Goal: Task Accomplishment & Management: Manage account settings

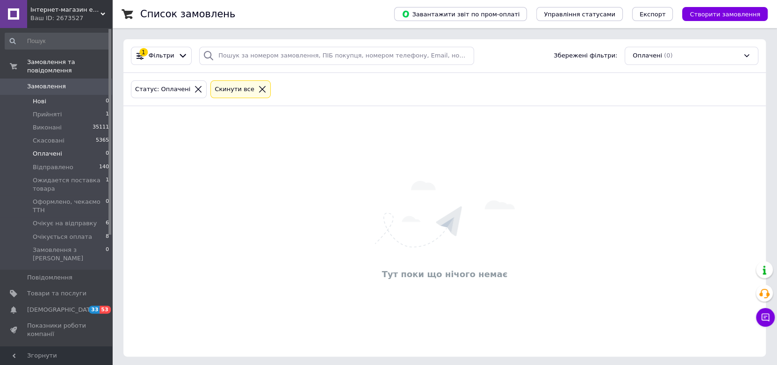
click at [51, 95] on li "Нові 0" at bounding box center [57, 101] width 115 height 13
drag, startPoint x: 49, startPoint y: 144, endPoint x: 91, endPoint y: 172, distance: 50.4
click at [50, 150] on span "Оплачені" at bounding box center [47, 154] width 29 height 8
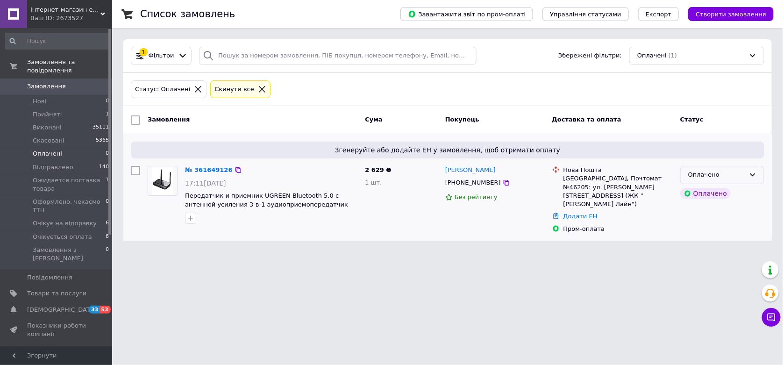
drag, startPoint x: 739, startPoint y: 174, endPoint x: 728, endPoint y: 184, distance: 15.0
click at [739, 175] on div "Оплачено" at bounding box center [717, 175] width 57 height 10
drag, startPoint x: 719, startPoint y: 189, endPoint x: 711, endPoint y: 195, distance: 10.0
click at [719, 190] on li "Прийнято" at bounding box center [722, 194] width 83 height 17
click at [46, 95] on li "Нові 0" at bounding box center [57, 101] width 115 height 13
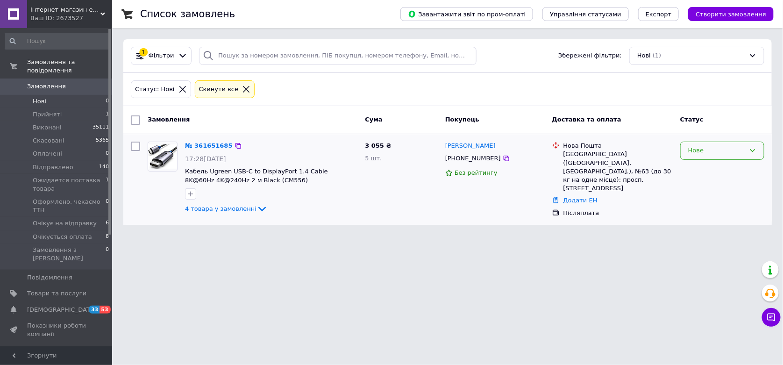
drag, startPoint x: 690, startPoint y: 144, endPoint x: 697, endPoint y: 154, distance: 12.1
click at [692, 145] on div "Нове" at bounding box center [723, 151] width 84 height 18
drag, startPoint x: 698, startPoint y: 169, endPoint x: 685, endPoint y: 158, distance: 17.0
click at [698, 169] on li "Прийнято" at bounding box center [722, 170] width 83 height 17
click at [65, 219] on span "Очікує на відправку" at bounding box center [65, 223] width 64 height 8
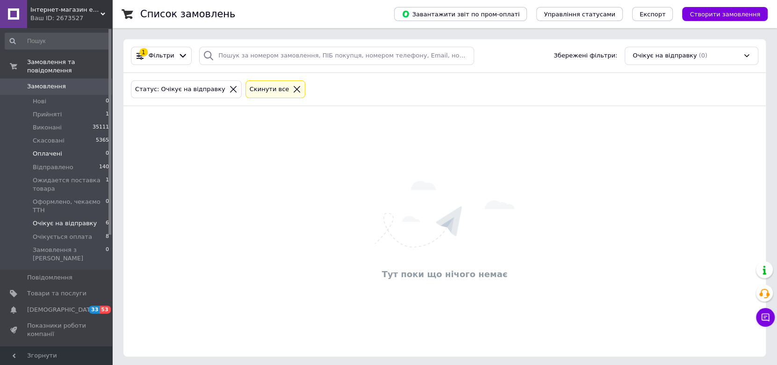
click at [57, 150] on span "Оплачені" at bounding box center [47, 154] width 29 height 8
click at [57, 95] on li "Нові 0" at bounding box center [57, 101] width 115 height 13
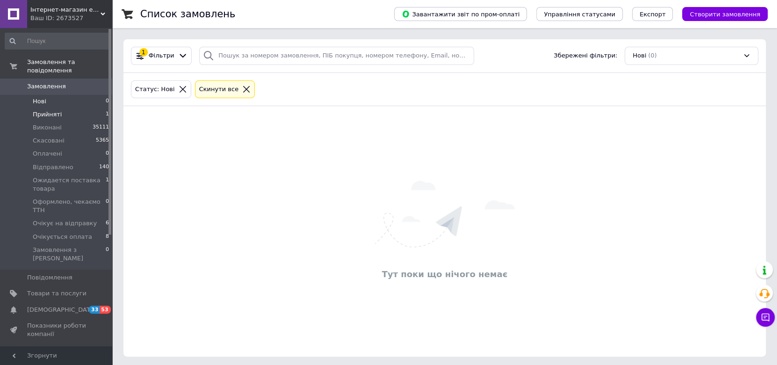
click at [54, 110] on span "Прийняті" at bounding box center [47, 114] width 29 height 8
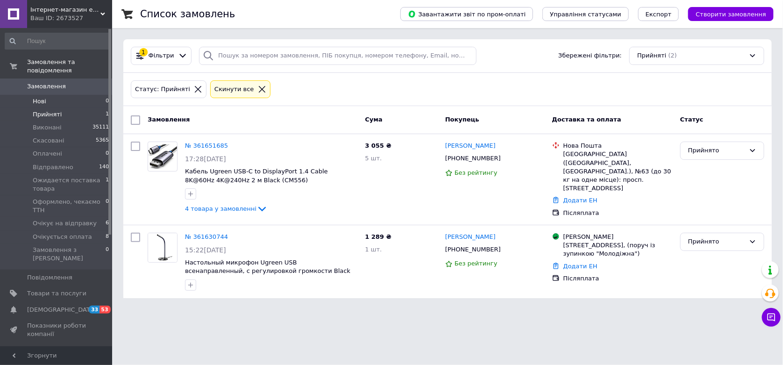
click at [48, 96] on li "Нові 0" at bounding box center [57, 101] width 115 height 13
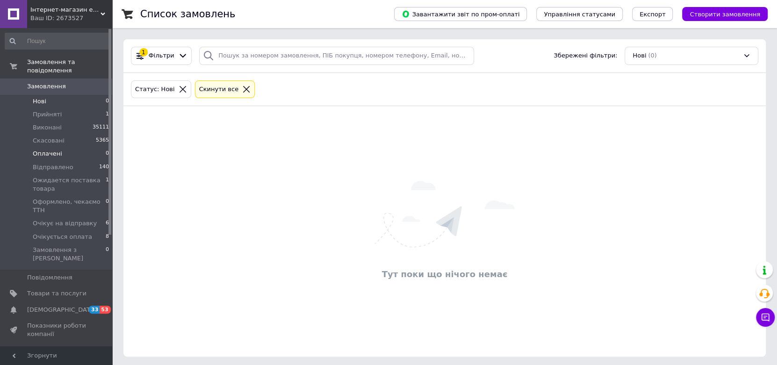
click at [48, 150] on span "Оплачені" at bounding box center [47, 154] width 29 height 8
click at [57, 14] on div "Ваш ID: 2673527" at bounding box center [71, 18] width 82 height 8
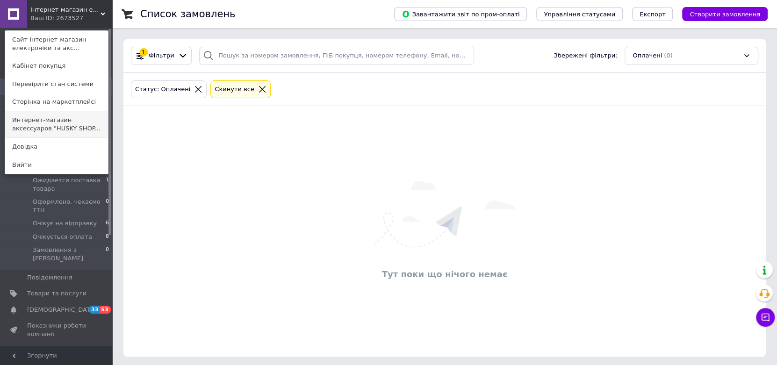
click at [49, 125] on link "Интернет-магазин аксессуаров "HUSKY SHOP..." at bounding box center [56, 124] width 103 height 26
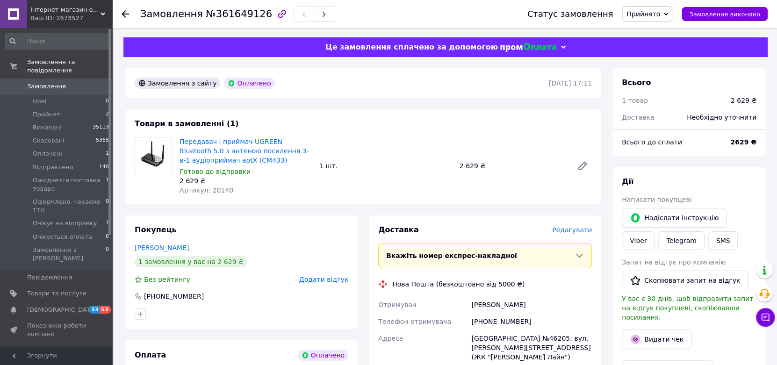
click at [216, 192] on span "Артикул: 20140" at bounding box center [206, 190] width 54 height 7
click at [217, 193] on span "Артикул: 20140" at bounding box center [206, 190] width 54 height 7
copy span "20140"
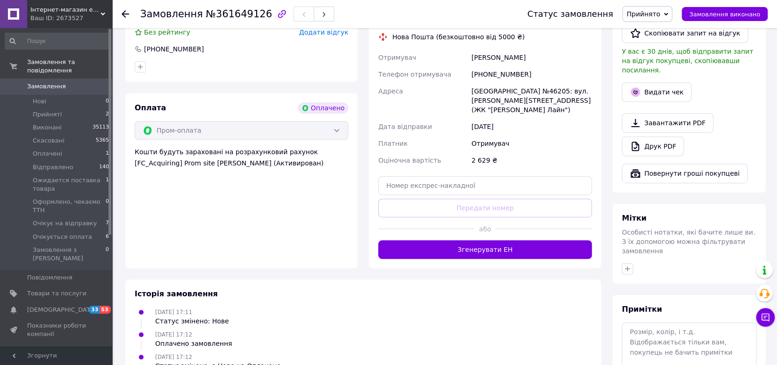
scroll to position [292, 0]
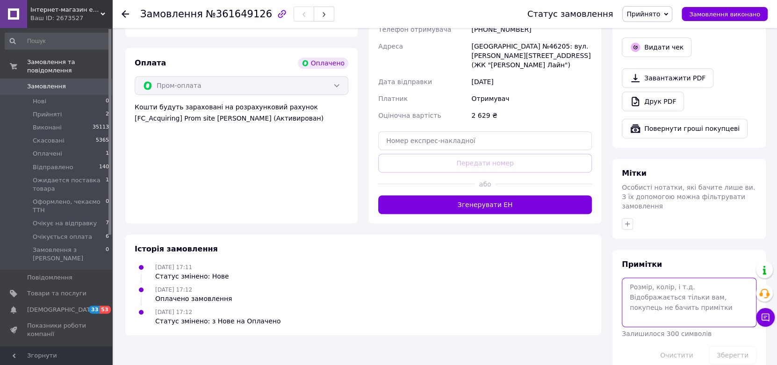
click at [679, 278] on textarea at bounding box center [689, 303] width 135 height 50
paste textarea "Александр, Одесса НП №36 1880"
type textarea "Александр, Одесса НП №36 1880"
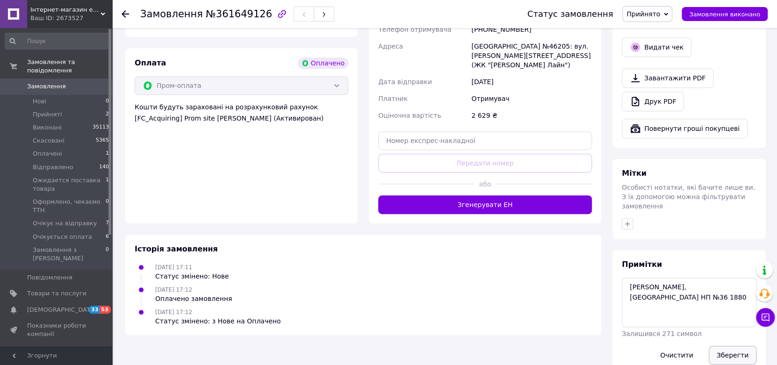
click at [723, 346] on button "Зберегти" at bounding box center [733, 355] width 48 height 19
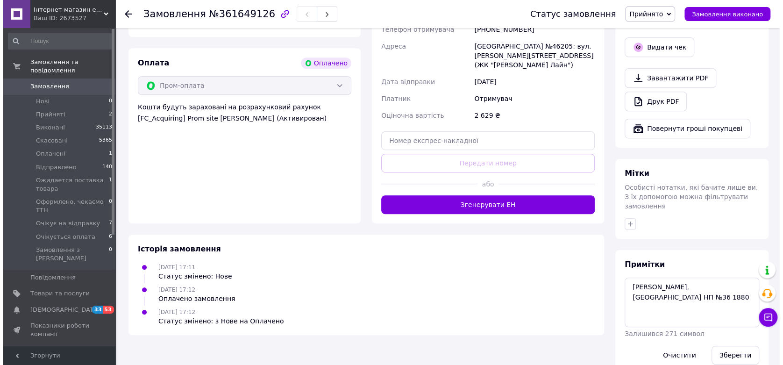
scroll to position [12, 0]
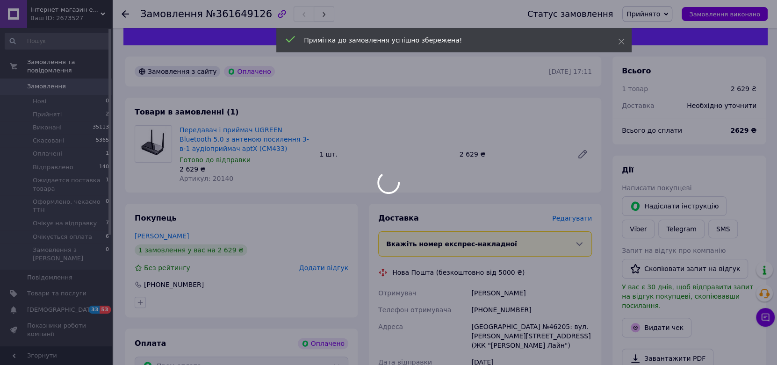
click at [581, 215] on span "Редагувати" at bounding box center [572, 218] width 40 height 7
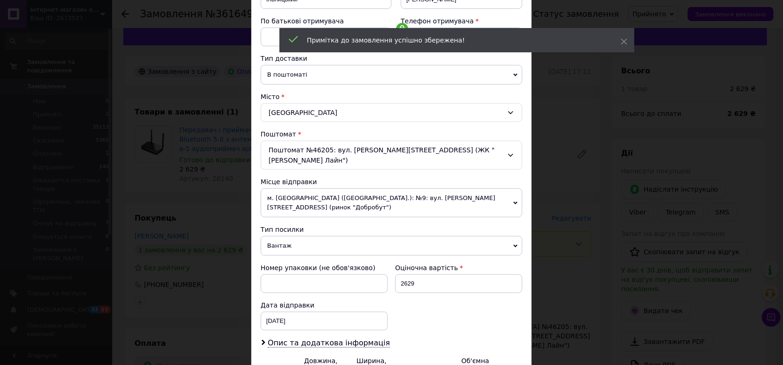
scroll to position [187, 0]
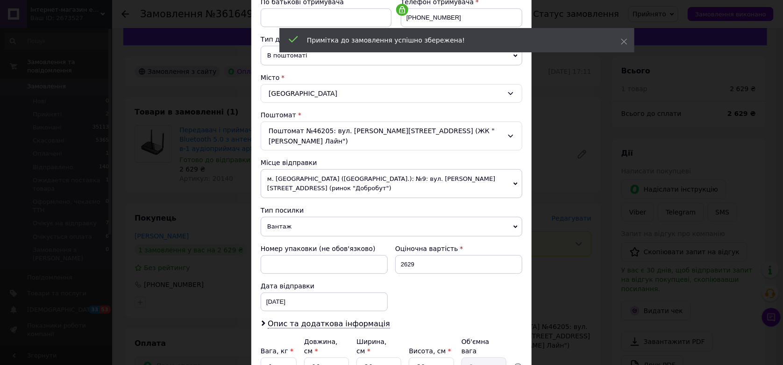
click at [377, 169] on span "м. [GEOGRAPHIC_DATA] ([GEOGRAPHIC_DATA].): №9: вул. [PERSON_NAME][STREET_ADDRES…" at bounding box center [392, 183] width 262 height 29
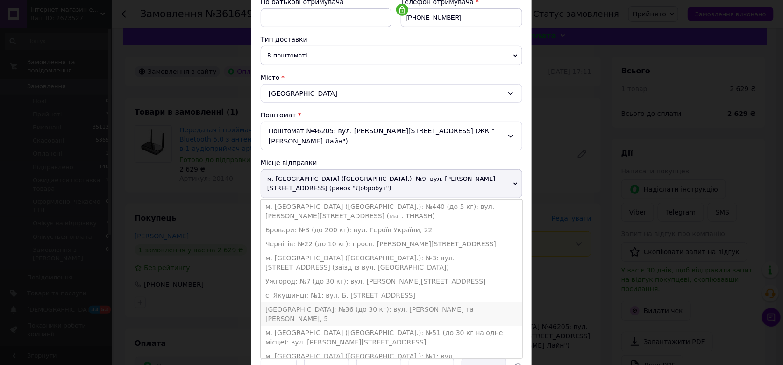
click at [345, 302] on li "[GEOGRAPHIC_DATA]: №36 (до 30 кг): вул. [PERSON_NAME] та [PERSON_NAME], 5" at bounding box center [392, 313] width 262 height 23
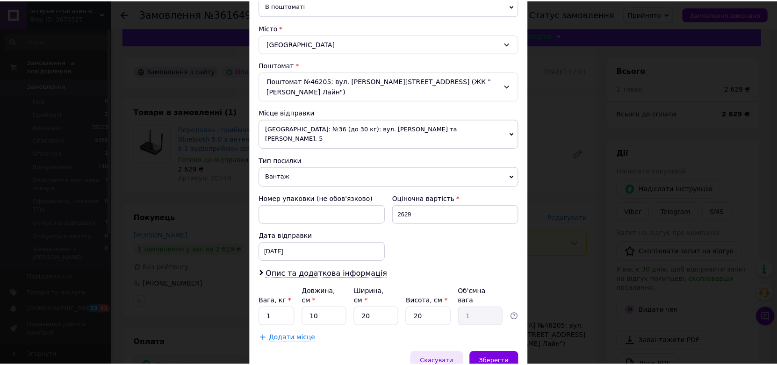
scroll to position [253, 0]
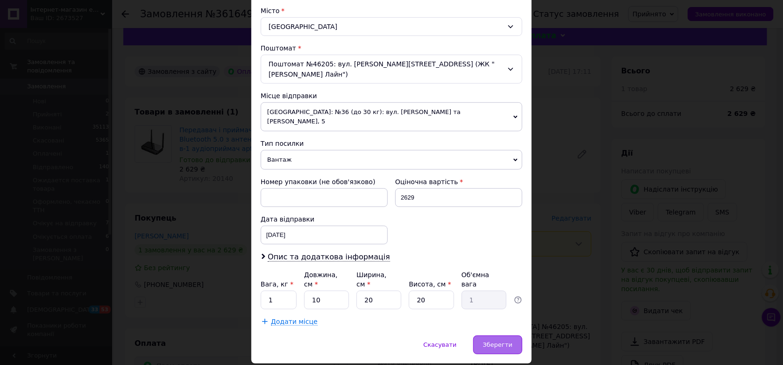
click at [509, 341] on span "Зберегти" at bounding box center [497, 344] width 29 height 7
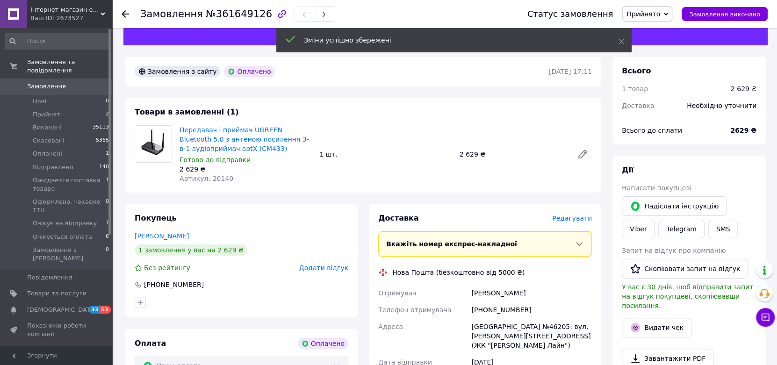
scroll to position [368, 0]
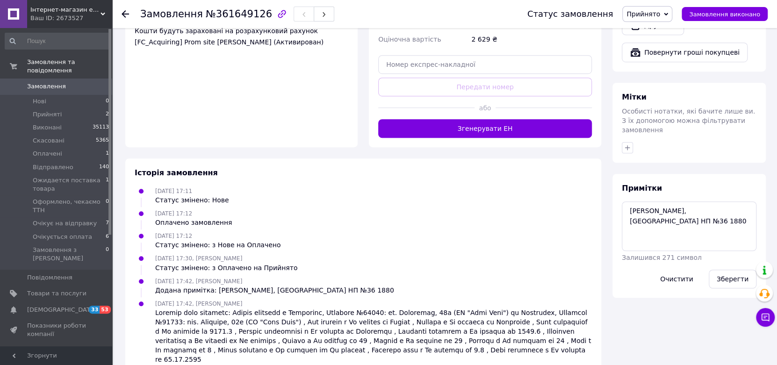
click at [493, 106] on div "або" at bounding box center [485, 107] width 214 height 23
click at [492, 122] on button "Згенерувати ЕН" at bounding box center [485, 128] width 214 height 19
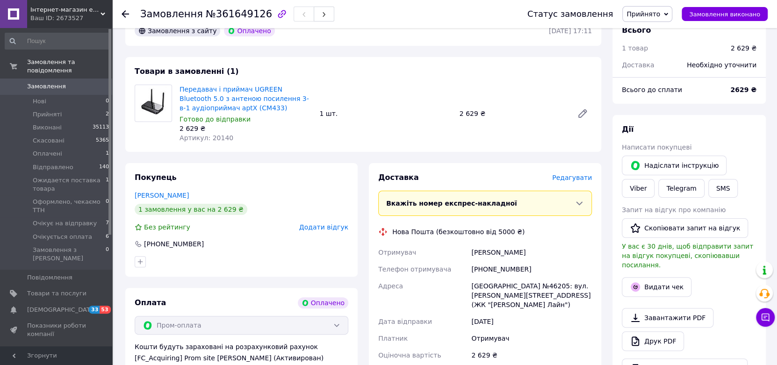
scroll to position [0, 0]
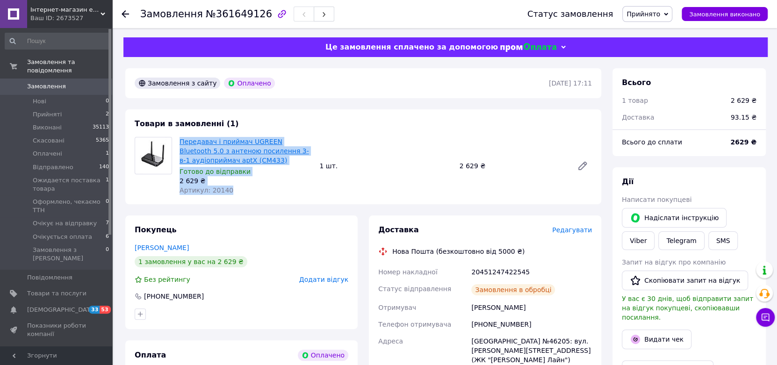
drag, startPoint x: 239, startPoint y: 193, endPoint x: 179, endPoint y: 140, distance: 79.8
click at [179, 140] on div "Передавач і приймач UGREEN Bluetooth 5.0 з антеною посилення 3-в-1 аудіоприймач…" at bounding box center [246, 166] width 140 height 62
copy div "Передавач і приймач UGREEN Bluetooth 5.0 з антеною посилення 3-в-1 аудіоприймач…"
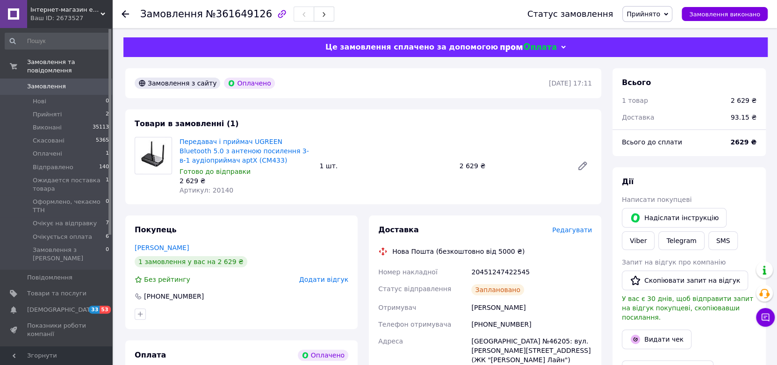
click at [386, 332] on div "Номер накладної 20451247422545 Статус відправлення Заплановано Отримувач Ільниц…" at bounding box center [484, 350] width 217 height 172
click at [495, 272] on div "20451247422545" at bounding box center [531, 272] width 124 height 17
copy div "20451247422545"
click at [462, 337] on div "Адреса" at bounding box center [422, 351] width 93 height 36
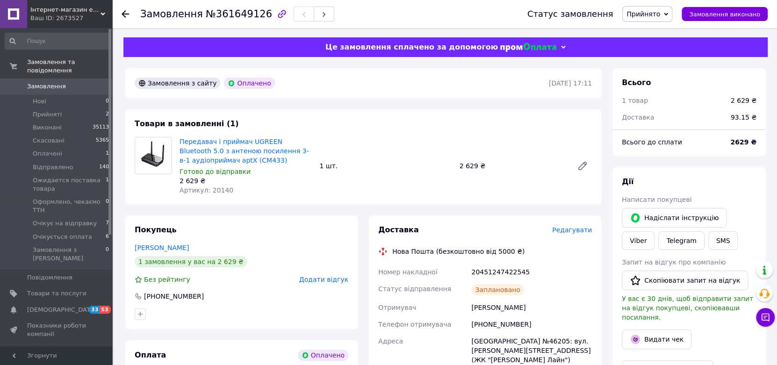
drag, startPoint x: 471, startPoint y: 305, endPoint x: 520, endPoint y: 308, distance: 49.2
click at [520, 308] on div "Ільницький Іван" at bounding box center [531, 307] width 124 height 17
copy div "Ільницький Іван"
click at [467, 334] on div "Адреса" at bounding box center [422, 351] width 93 height 36
click at [497, 272] on div "20451247422545" at bounding box center [531, 272] width 124 height 17
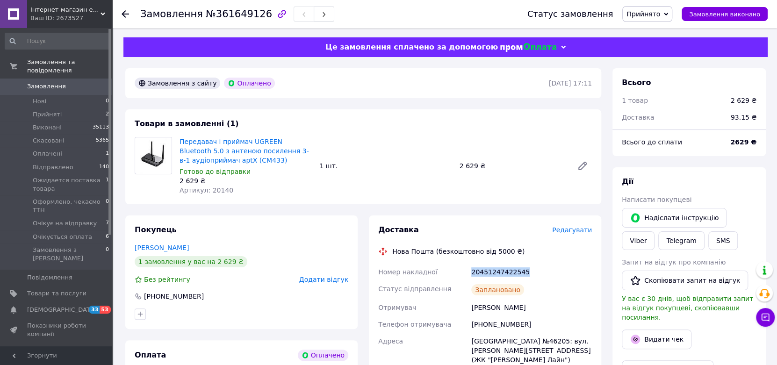
click at [497, 272] on div "20451247422545" at bounding box center [531, 272] width 124 height 17
copy div "20451247422545"
click at [708, 242] on button "SMS" at bounding box center [723, 240] width 30 height 19
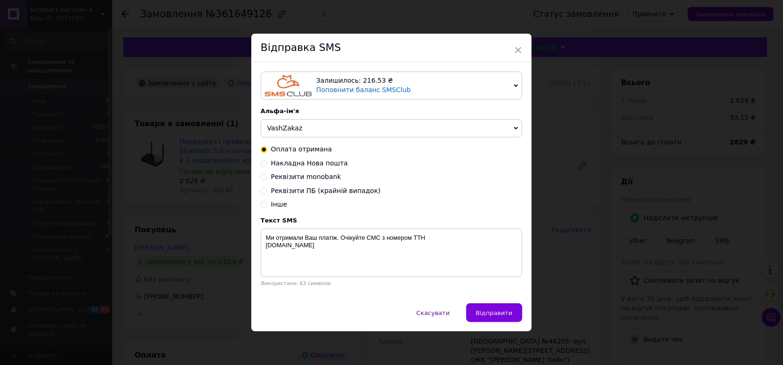
click at [296, 161] on span "Накладна Нова пошта" at bounding box center [309, 162] width 77 height 7
click at [267, 161] on input "Накладна Нова пошта" at bounding box center [264, 162] width 7 height 7
radio input "true"
radio input "false"
click at [375, 235] on textarea "Номер накладної Нової пошти XXXXXXXXXXXXXX ugreen.mk.ua" at bounding box center [392, 253] width 262 height 49
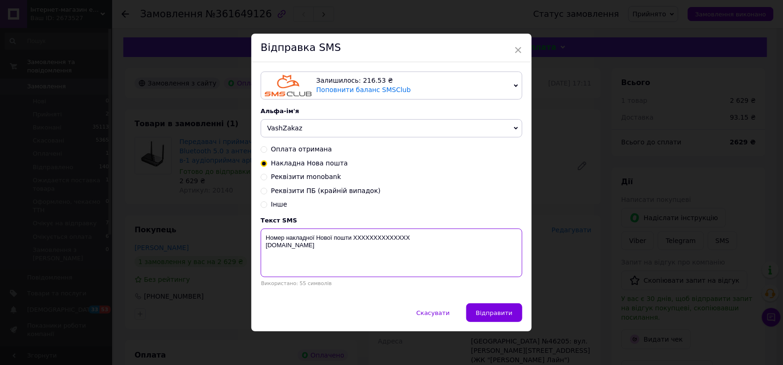
click at [375, 235] on textarea "Номер накладної Нової пошти XXXXXXXXXXXXXX ugreen.mk.ua" at bounding box center [392, 253] width 262 height 49
paste textarea "20451247422545"
type textarea "Номер накладної Нової пошти 20451247422545 ugreen.mk.ua"
click at [501, 316] on span "Відправити" at bounding box center [494, 312] width 36 height 7
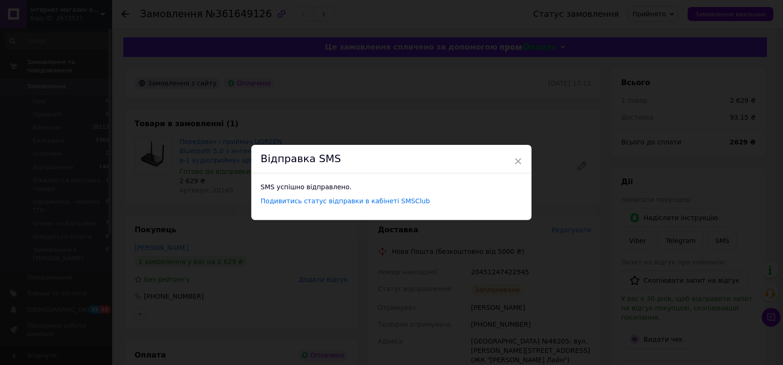
click at [473, 305] on div "× Відправка SMS SMS успішно відправлено. Подивитись статус відправки в кабінеті…" at bounding box center [391, 182] width 783 height 365
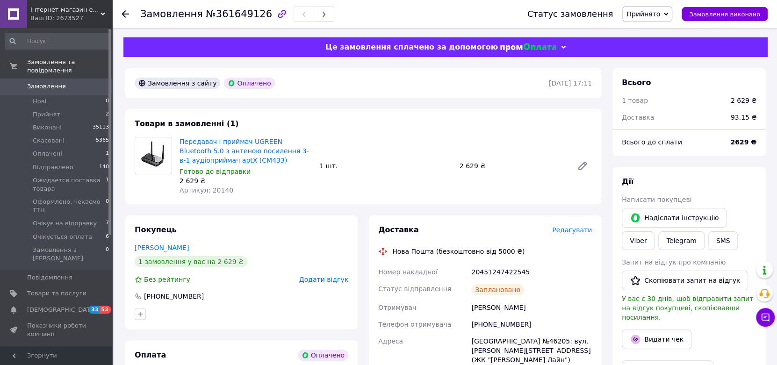
click at [649, 11] on span "Прийнято" at bounding box center [643, 13] width 34 height 7
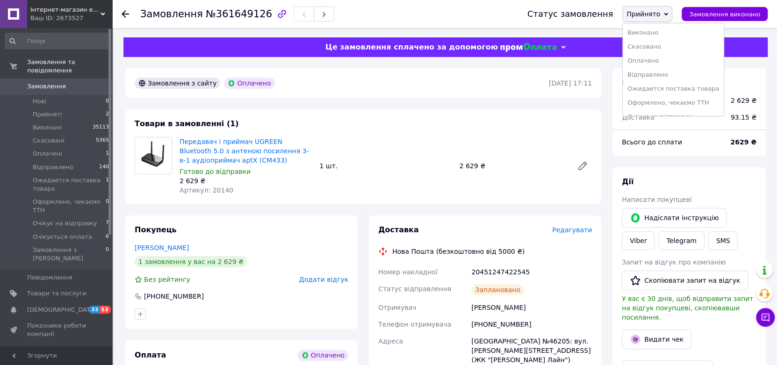
click at [648, 71] on li "Відправлено" at bounding box center [673, 75] width 101 height 14
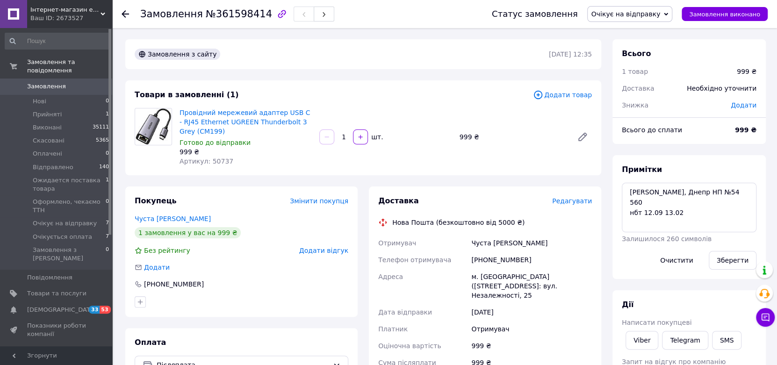
click at [575, 202] on span "Редагувати" at bounding box center [572, 200] width 40 height 7
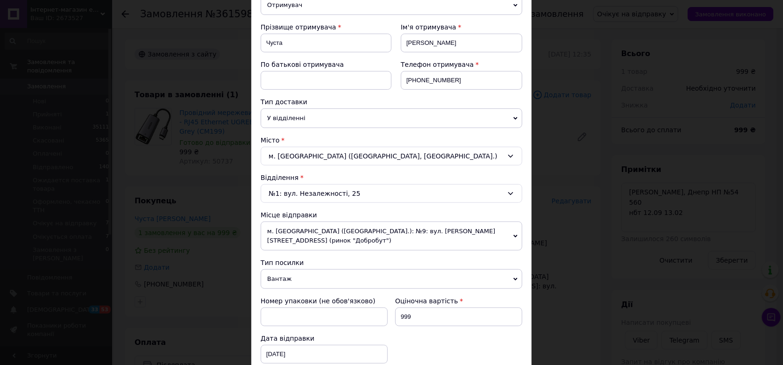
scroll to position [187, 0]
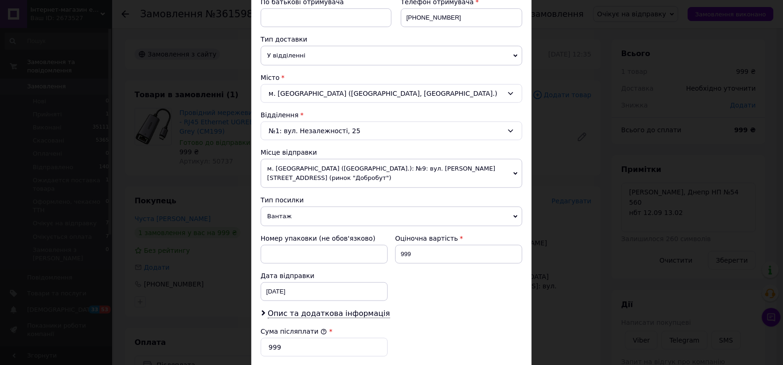
click at [365, 167] on span "м. [GEOGRAPHIC_DATA] ([GEOGRAPHIC_DATA].): №9: вул. [PERSON_NAME][STREET_ADDRES…" at bounding box center [392, 173] width 262 height 29
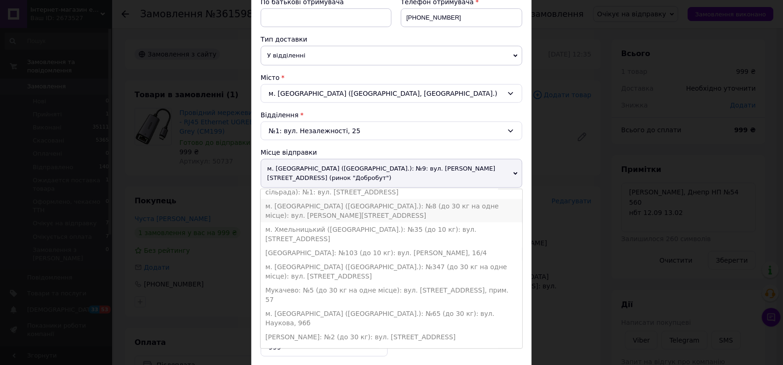
scroll to position [467, 0]
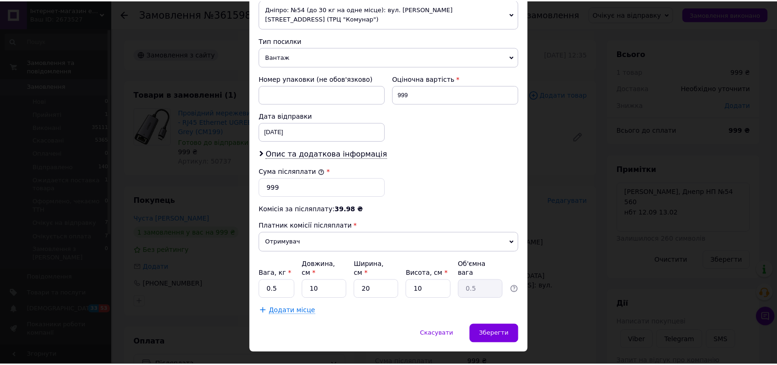
scroll to position [346, 0]
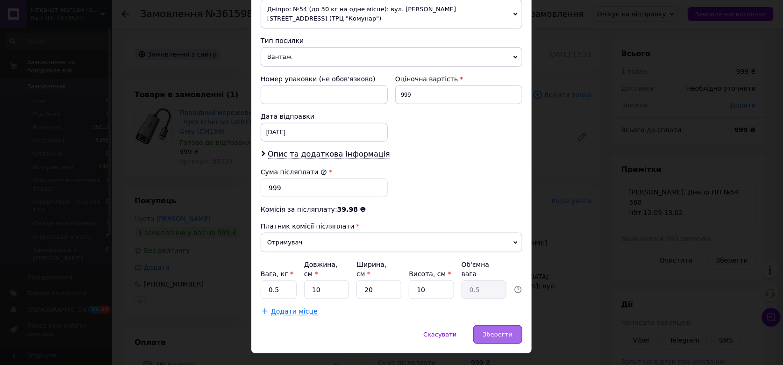
click at [494, 331] on span "Зберегти" at bounding box center [497, 334] width 29 height 7
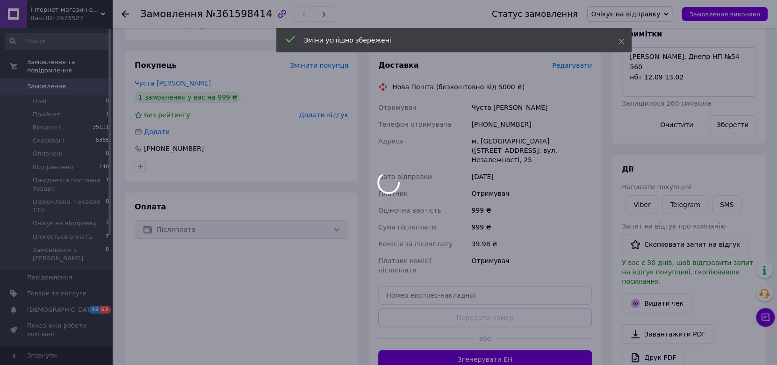
scroll to position [187, 0]
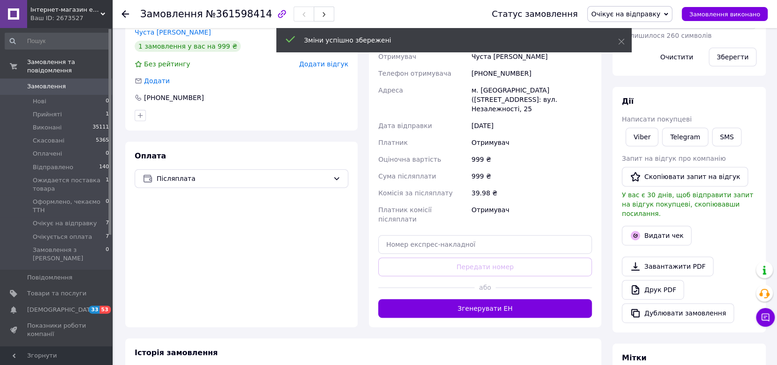
click at [464, 299] on button "Згенерувати ЕН" at bounding box center [485, 308] width 214 height 19
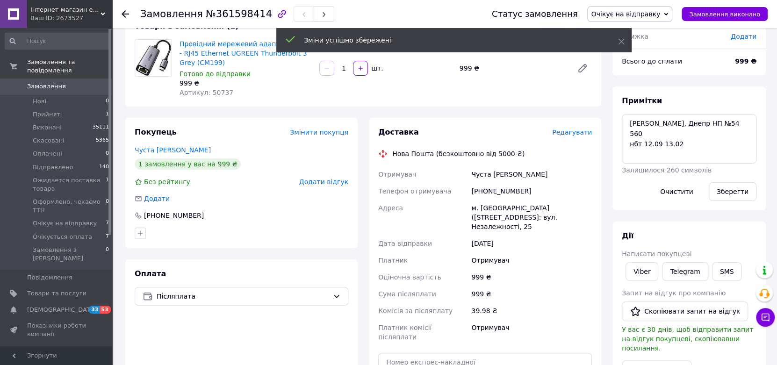
scroll to position [0, 0]
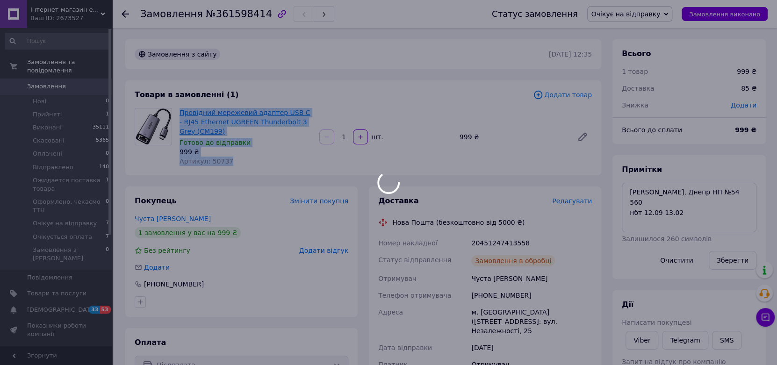
drag, startPoint x: 228, startPoint y: 165, endPoint x: 179, endPoint y: 112, distance: 71.8
click at [179, 112] on div "Провідний мережевий адаптер USB C - RJ45 Ethernet UGREEN Thunderbolt 3 ‎Grey (C…" at bounding box center [246, 137] width 140 height 62
copy div "Провідний мережевий адаптер USB C - RJ45 Ethernet UGREEN Thunderbolt 3 ‎Grey (C…"
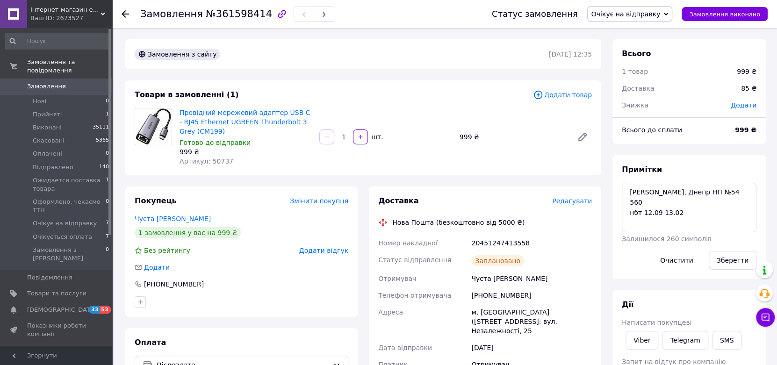
click at [377, 347] on div "Дата відправки" at bounding box center [422, 347] width 93 height 17
click at [487, 243] on div "20451247413558" at bounding box center [531, 243] width 124 height 17
copy div "20451247413558"
click at [448, 332] on div "Адреса" at bounding box center [422, 322] width 93 height 36
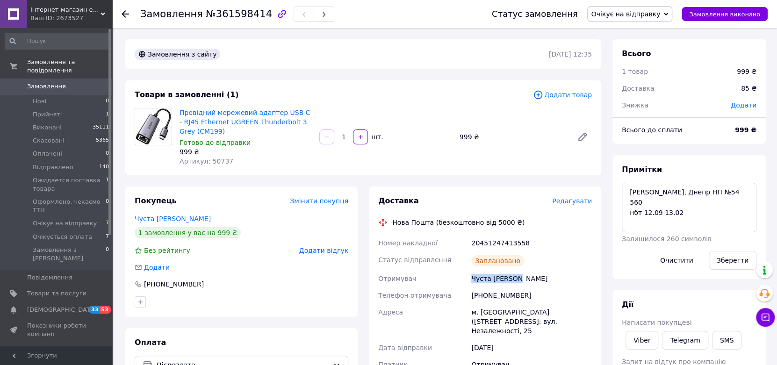
drag, startPoint x: 470, startPoint y: 279, endPoint x: 513, endPoint y: 278, distance: 43.0
click at [513, 278] on div "Чуста Алексей" at bounding box center [531, 278] width 124 height 17
copy div "Чуста Алексей"
click at [588, 346] on div "[DATE]" at bounding box center [531, 347] width 124 height 17
click at [489, 241] on div "20451247413558" at bounding box center [531, 243] width 124 height 17
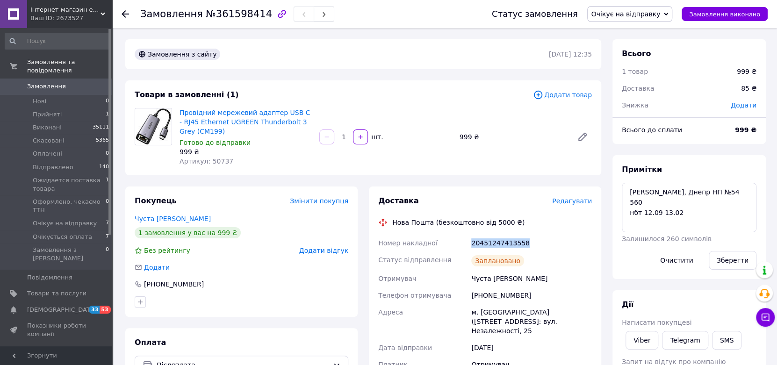
click at [489, 241] on div "20451247413558" at bounding box center [531, 243] width 124 height 17
copy div "20451247413558"
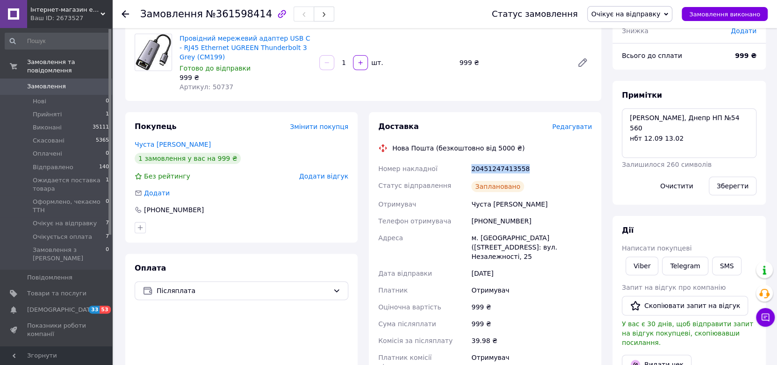
scroll to position [93, 0]
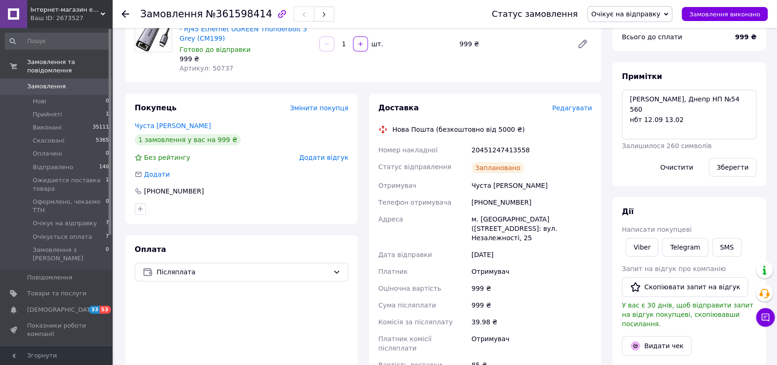
click at [217, 14] on span "№361598414" at bounding box center [239, 13] width 66 height 11
copy span "361598414"
click at [493, 147] on div "20451247413558" at bounding box center [531, 150] width 124 height 17
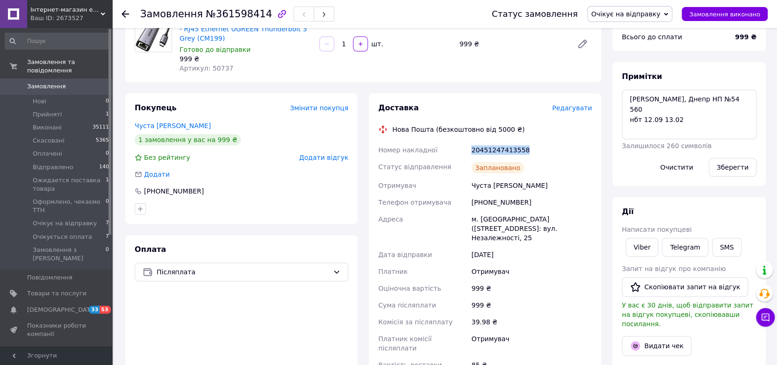
copy div "20451247413558"
click at [719, 246] on button "SMS" at bounding box center [727, 247] width 30 height 19
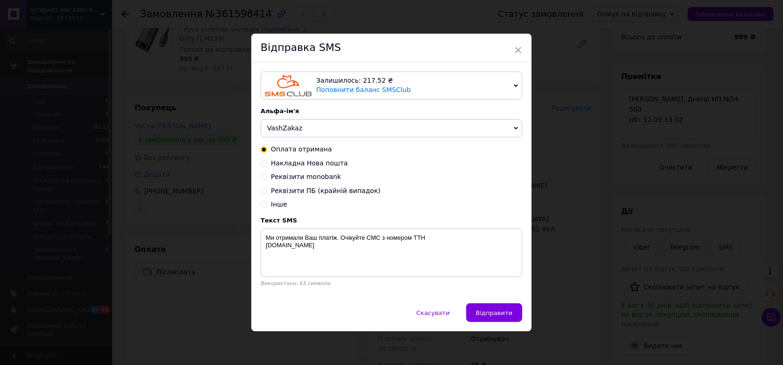
click at [325, 164] on span "Накладна Нова пошта" at bounding box center [309, 162] width 77 height 7
click at [267, 164] on input "Накладна Нова пошта" at bounding box center [264, 162] width 7 height 7
radio input "true"
radio input "false"
click at [379, 239] on textarea "Номер накладної Нової пошти XXXXXXXXXXXXXX [DOMAIN_NAME]" at bounding box center [392, 253] width 262 height 49
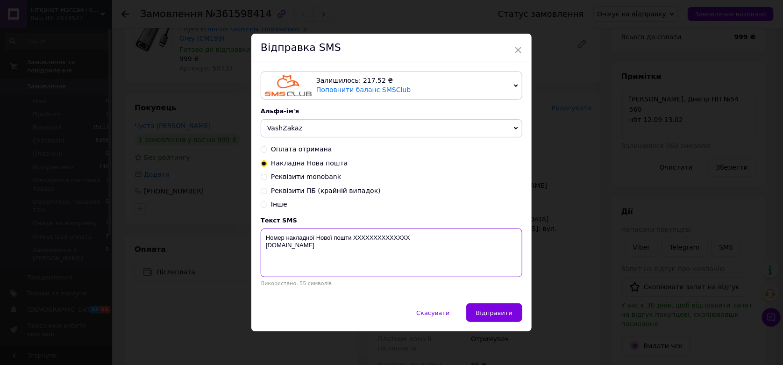
click at [379, 239] on textarea "Номер накладної Нової пошти XXXXXXXXXXXXXX [DOMAIN_NAME]" at bounding box center [392, 253] width 262 height 49
paste textarea "20451247413558"
type textarea "Номер накладної Нової пошти 20451247413558 ugreen.mk.ua"
click at [514, 312] on button "Відправити" at bounding box center [495, 312] width 56 height 19
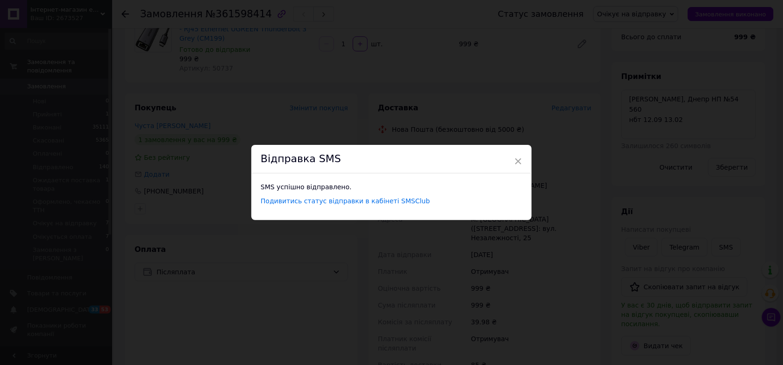
click at [594, 186] on div "× Відправка SMS SMS успішно відправлено. Подивитись статус відправки в кабінеті…" at bounding box center [391, 182] width 783 height 365
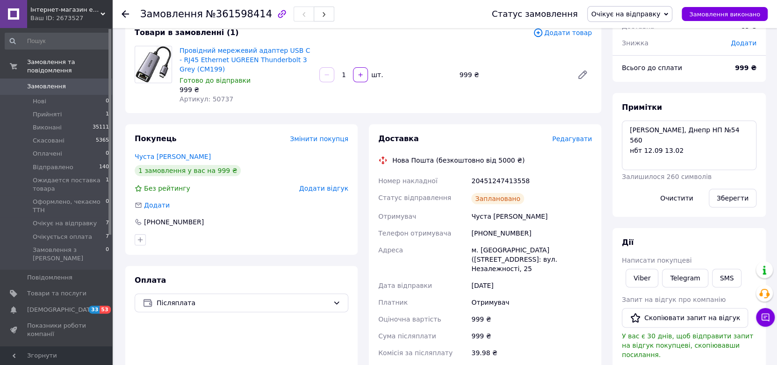
scroll to position [0, 0]
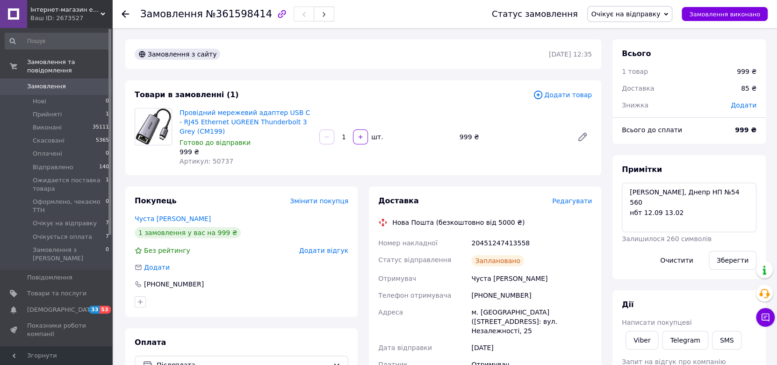
click at [622, 11] on span "Очікує на відправку" at bounding box center [625, 13] width 69 height 7
click at [618, 87] on li "Відправлено" at bounding box center [638, 89] width 101 height 14
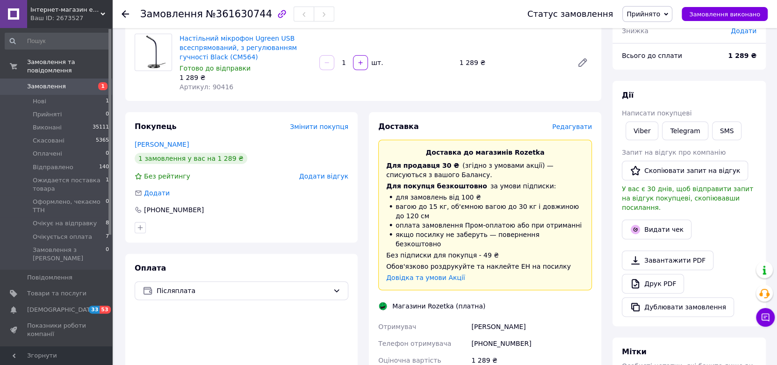
scroll to position [280, 0]
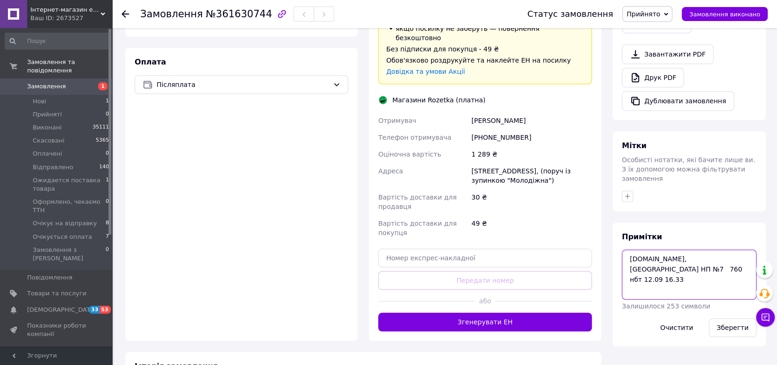
click at [687, 250] on textarea "Смарт.shop, Ужгород НП №7 760 нбт 12.09 16.33" at bounding box center [689, 275] width 135 height 50
type textarea "Смарт.shop, Ужгород НП №7 760 нбт 12.09 16.33, 17.56"
click at [731, 318] on button "Зберегти" at bounding box center [733, 327] width 48 height 19
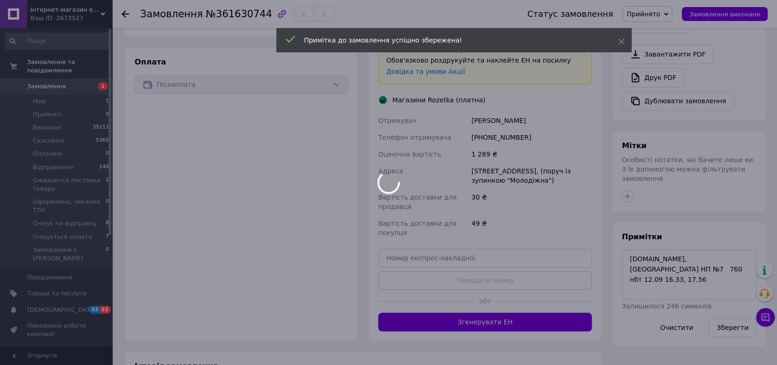
scroll to position [93, 0]
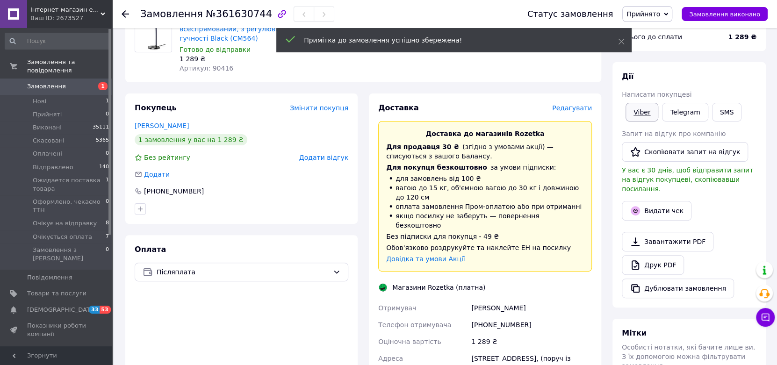
click at [643, 106] on link "Viber" at bounding box center [641, 112] width 33 height 19
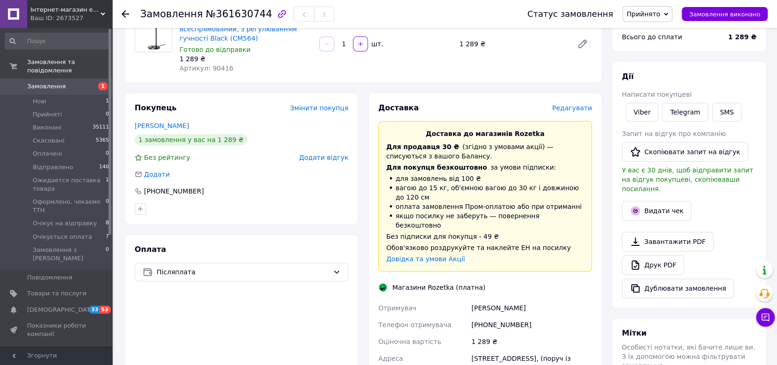
click at [698, 91] on div "Написати покупцеві" at bounding box center [689, 94] width 135 height 9
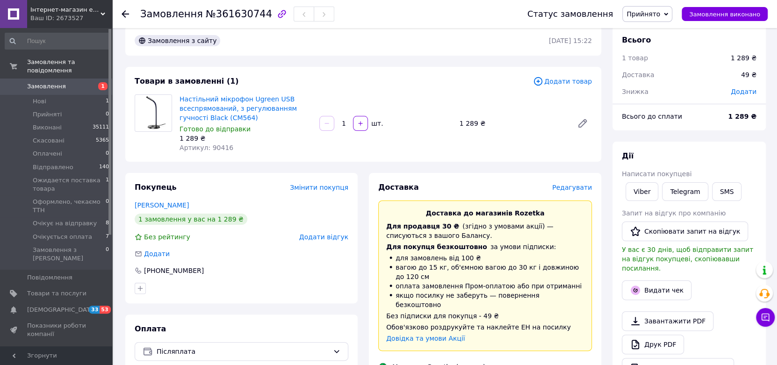
scroll to position [0, 0]
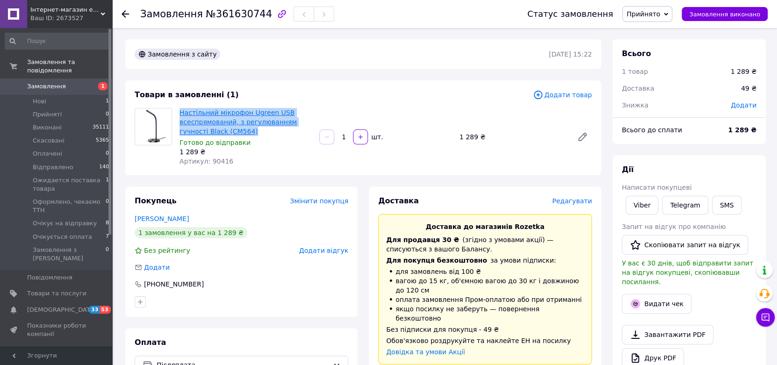
drag, startPoint x: 231, startPoint y: 133, endPoint x: 180, endPoint y: 112, distance: 55.4
click at [180, 112] on span "Настільний мікрофон Ugreen USB всеспрямований, з регулюванням гучності Black (C…" at bounding box center [245, 122] width 132 height 28
copy link "Настільний мікрофон Ugreen USB всеспрямований, з регулюванням гучності Black (C…"
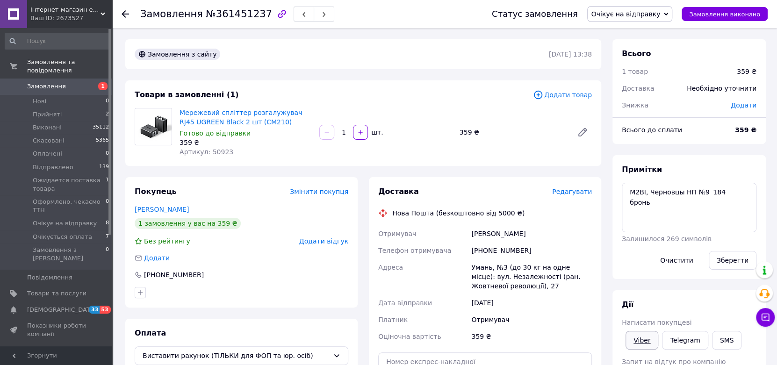
click at [636, 339] on link "Viber" at bounding box center [641, 340] width 33 height 19
click at [359, 332] on div "Покупець Змінити покупця [PERSON_NAME] 1 замовлення у вас на 359 ₴ Без рейтингу…" at bounding box center [242, 310] width 244 height 267
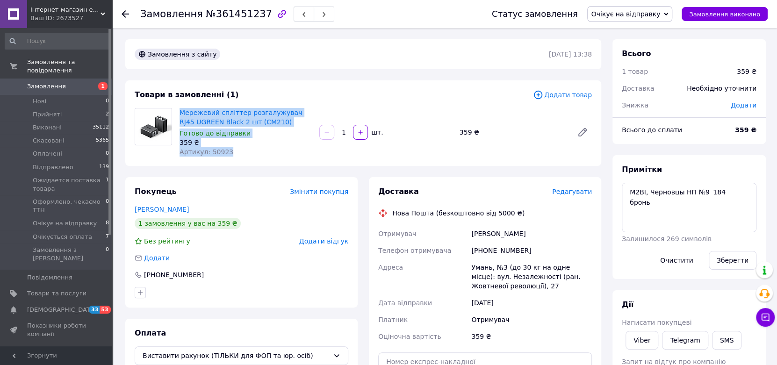
drag, startPoint x: 226, startPoint y: 151, endPoint x: 177, endPoint y: 111, distance: 63.1
click at [177, 111] on div "Мережевий спліттер розгалужувач RJ45 UGREEN Black 2 шт (CM210) Готово до відпра…" at bounding box center [246, 132] width 140 height 52
copy div "Мережевий спліттер розгалужувач RJ45 UGREEN Black 2 шт (CM210) Готово до відпра…"
click at [625, 16] on span "Очікує на відправку" at bounding box center [625, 13] width 69 height 7
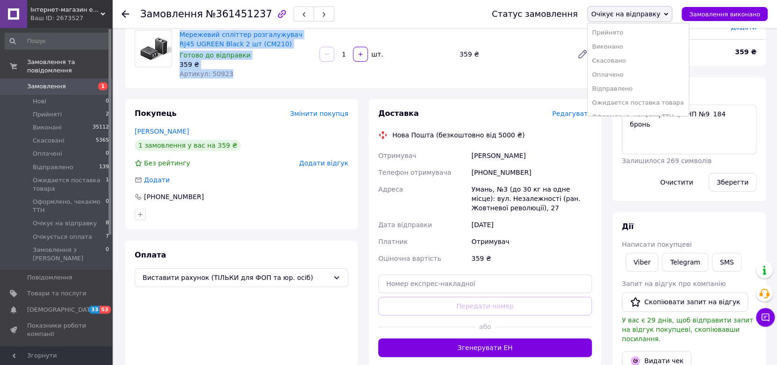
scroll to position [93, 0]
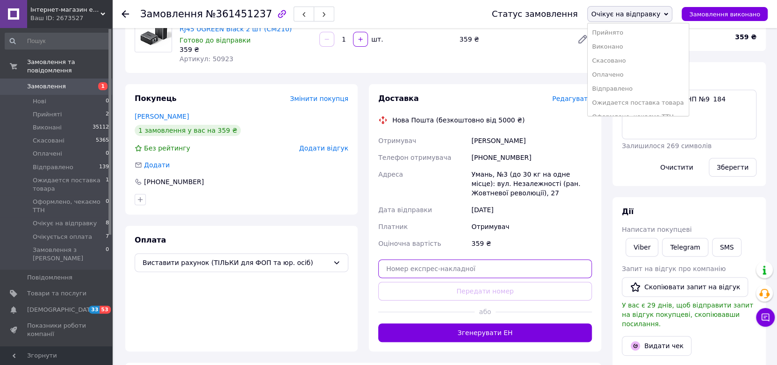
click at [464, 270] on input "text" at bounding box center [485, 268] width 214 height 19
paste input "20451247418873"
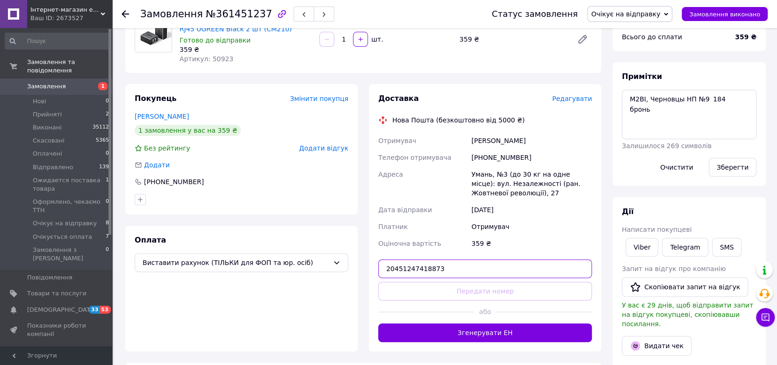
type input "20451247418873"
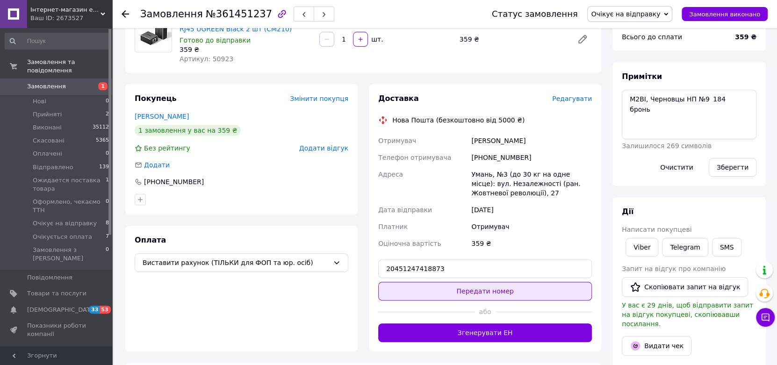
click at [477, 296] on button "Передати номер" at bounding box center [485, 291] width 214 height 19
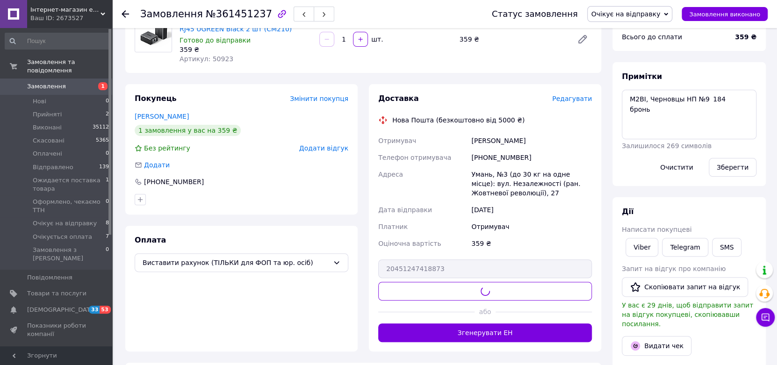
click at [652, 11] on span "Очікує на відправку" at bounding box center [625, 13] width 69 height 7
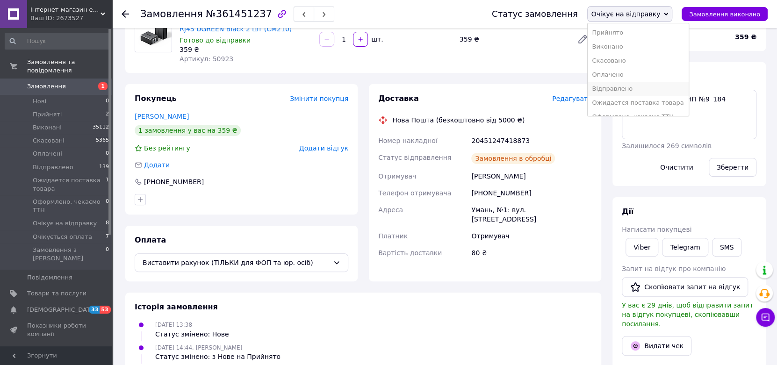
click at [628, 86] on li "Відправлено" at bounding box center [638, 89] width 101 height 14
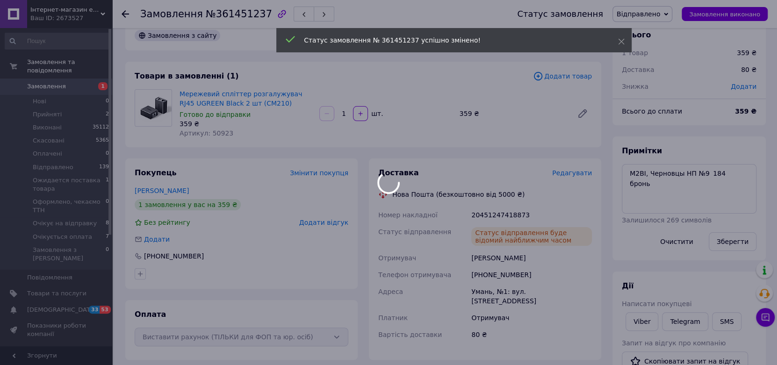
scroll to position [0, 0]
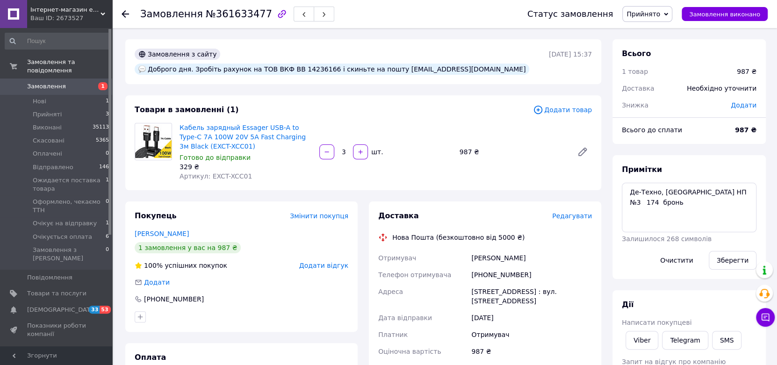
click at [374, 64] on div "Доброго дня. Зробіть рахунок на ТОВ ВКФ ВВ 14236166 і скиньте на пошту [EMAIL_A…" at bounding box center [332, 69] width 395 height 11
copy div "14236166"
drag, startPoint x: 223, startPoint y: 133, endPoint x: 179, endPoint y: 115, distance: 47.0
click at [179, 123] on span "Кабель зарядный Essager USB-A to Type-C 7A 100W 20V 5A Fast Charging 3м Black (…" at bounding box center [245, 137] width 132 height 28
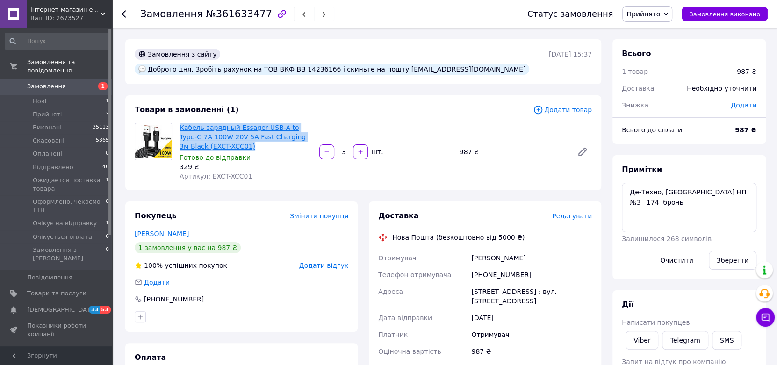
copy link "Кабель зарядный Essager USB-A to Type-C 7A 100W 20V 5A Fast Charging 3м Black (…"
click at [227, 10] on span "№361633477" at bounding box center [239, 13] width 66 height 11
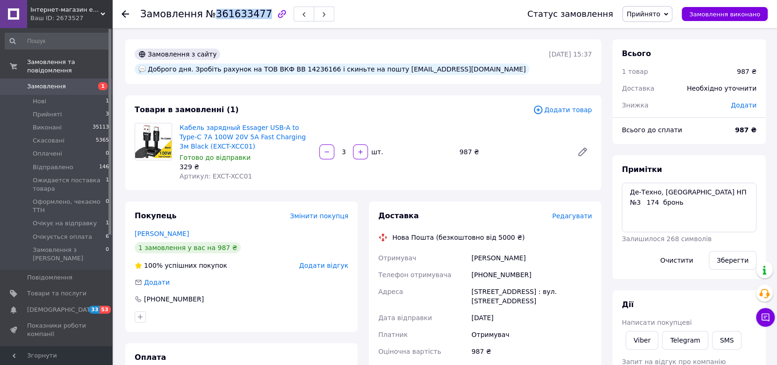
click at [227, 10] on span "№361633477" at bounding box center [239, 13] width 66 height 11
copy span "361633477"
drag, startPoint x: 453, startPoint y: 53, endPoint x: 513, endPoint y: 56, distance: 59.9
click at [513, 64] on div "Доброго дня. Зробіть рахунок на ТОВ ВКФ ВВ 14236166 і скиньте на пошту [EMAIL_A…" at bounding box center [332, 69] width 395 height 11
copy div "[EMAIL_ADDRESS][DOMAIN_NAME]"
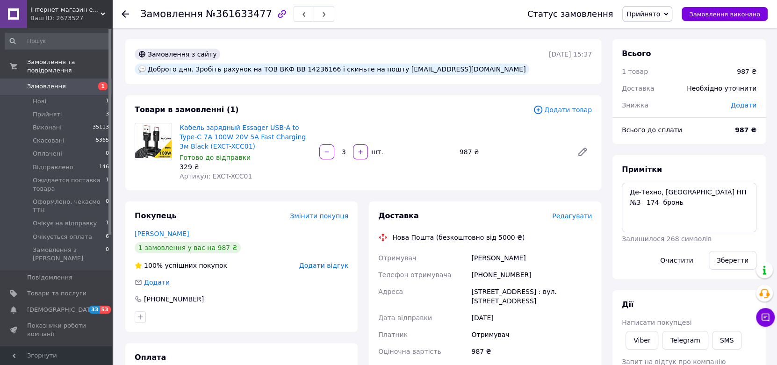
click at [237, 12] on span "№361633477" at bounding box center [239, 13] width 66 height 11
copy span "361633477"
click at [657, 11] on span "Прийнято" at bounding box center [643, 13] width 34 height 7
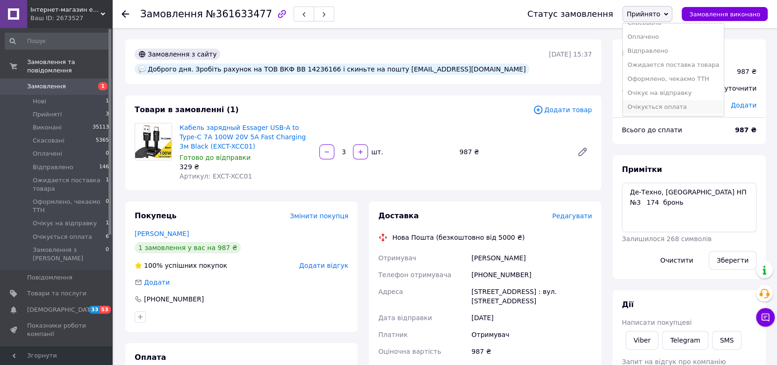
click at [661, 102] on li "Очікується оплата" at bounding box center [673, 107] width 101 height 14
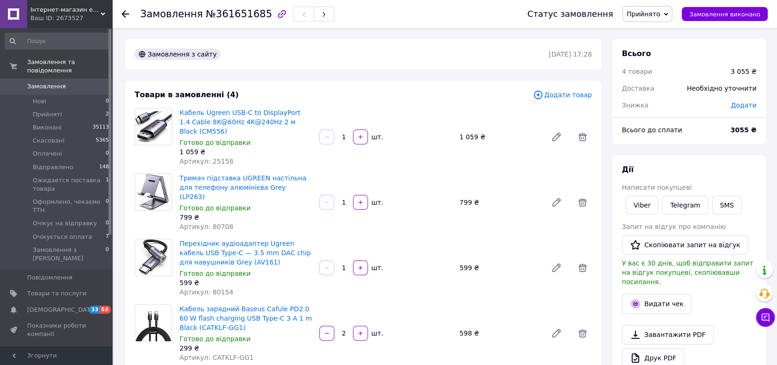
click at [213, 151] on div "1 059 ₴" at bounding box center [245, 151] width 132 height 9
click at [217, 158] on span "Артикул: 25158" at bounding box center [206, 161] width 54 height 7
copy span "25158"
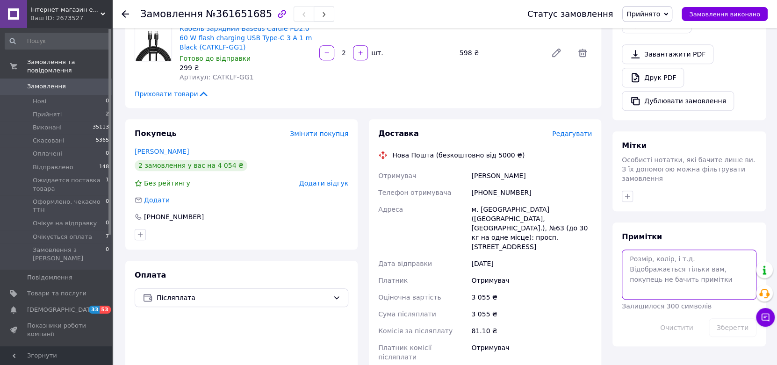
click at [649, 250] on textarea at bounding box center [689, 275] width 135 height 50
paste textarea "[PERSON_NAME], Бровары НП №3 670"
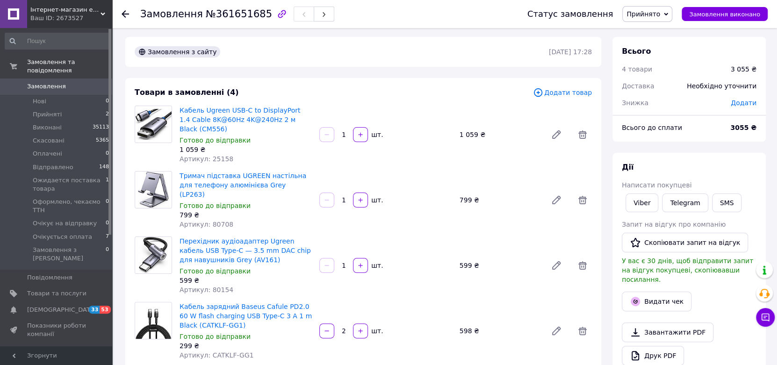
scroll to position [0, 0]
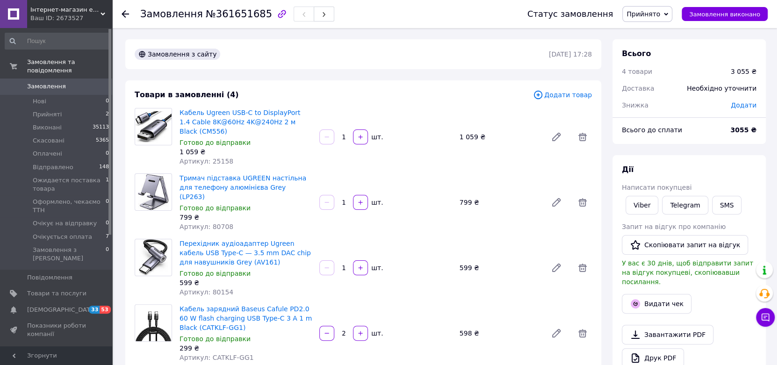
click at [215, 223] on span "Артикул: 80708" at bounding box center [206, 226] width 54 height 7
copy span "80708"
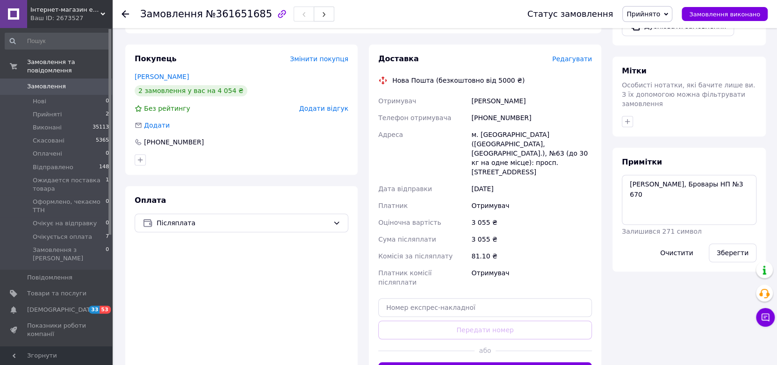
scroll to position [374, 0]
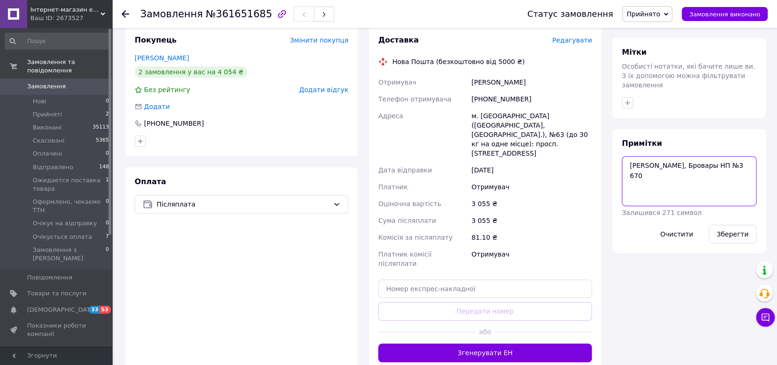
click at [646, 161] on textarea "[PERSON_NAME], Бровары НП №3 670" at bounding box center [689, 181] width 135 height 50
paste textarea "Smart Gadget, Христинівка НП №1 430"
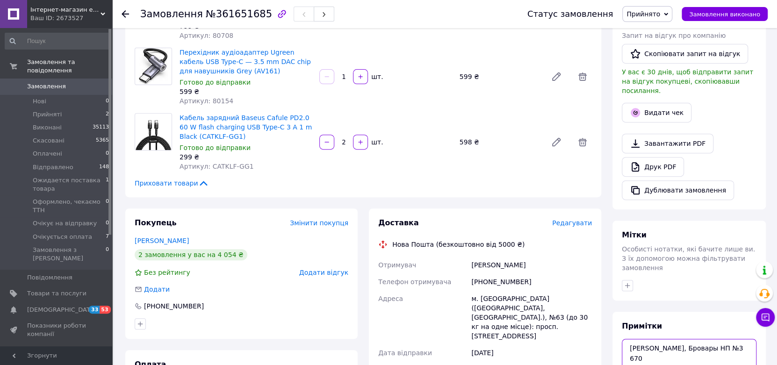
scroll to position [93, 0]
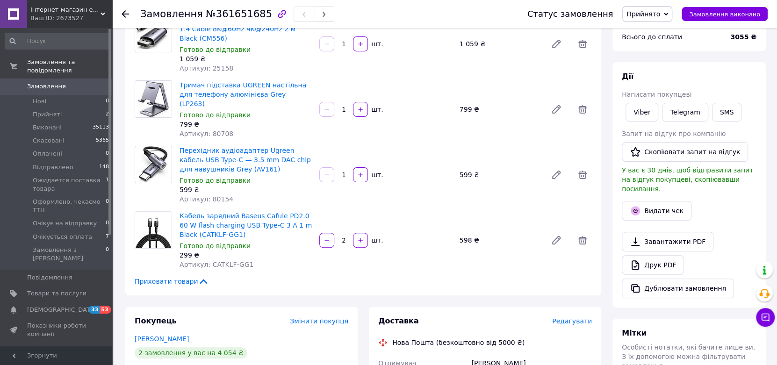
type textarea "Александр, Бровары НП №3 670 Smart Gadget, Христинівка НП №1 430"
click at [217, 195] on span "Артикул: 80154" at bounding box center [206, 198] width 54 height 7
copy span "80154"
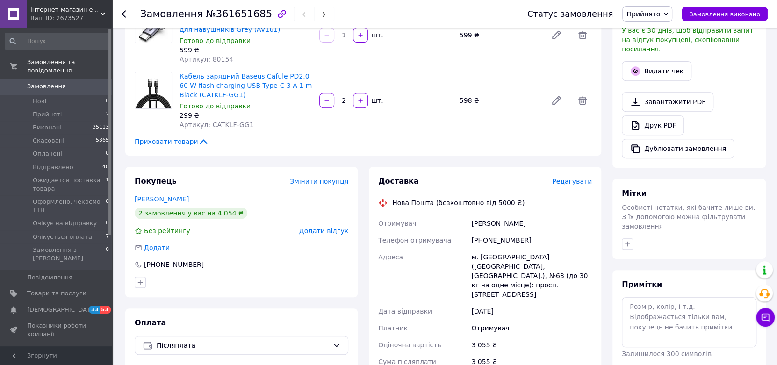
scroll to position [374, 0]
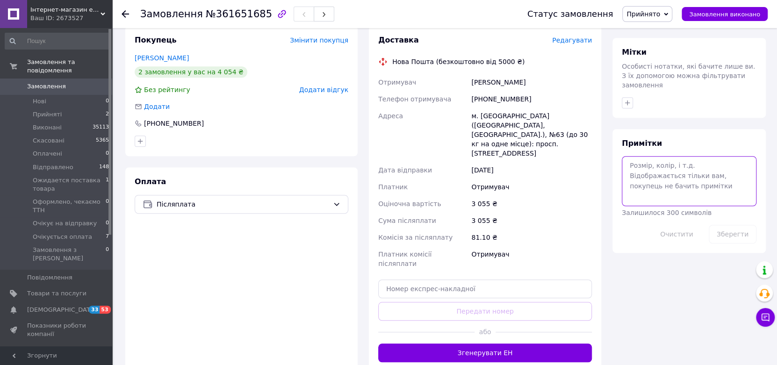
click at [653, 156] on textarea at bounding box center [689, 181] width 135 height 50
paste textarea "Де-Техно, [GEOGRAPHIC_DATA] НП №3 358"
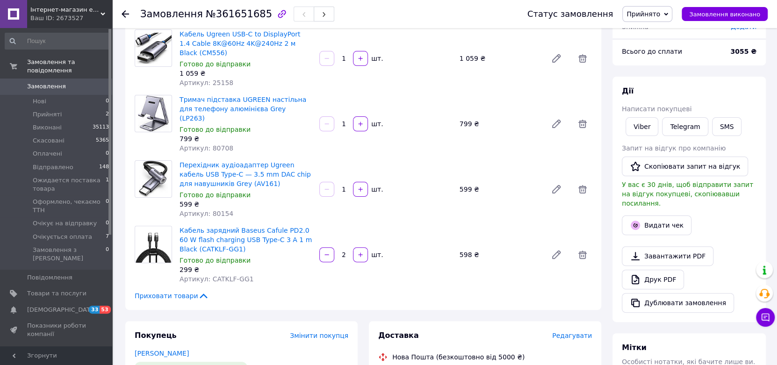
scroll to position [93, 0]
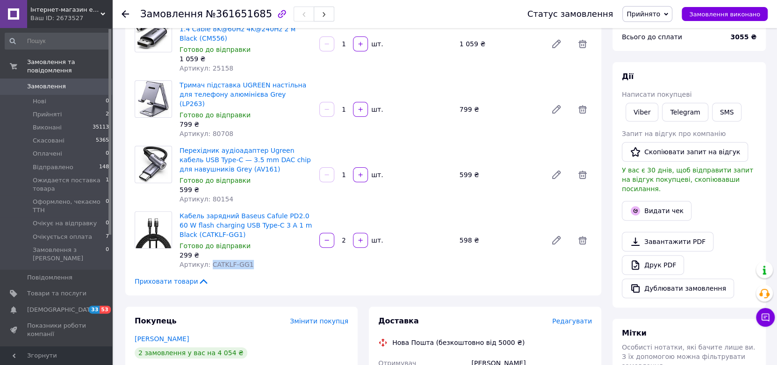
drag, startPoint x: 239, startPoint y: 253, endPoint x: 208, endPoint y: 252, distance: 31.3
click at [208, 260] on div "Артикул: CATKLF-GG1" at bounding box center [245, 264] width 132 height 9
copy span "CATKLF-GG1"
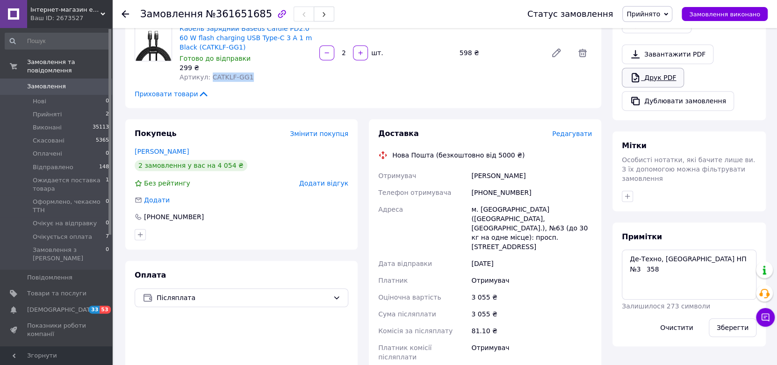
scroll to position [374, 0]
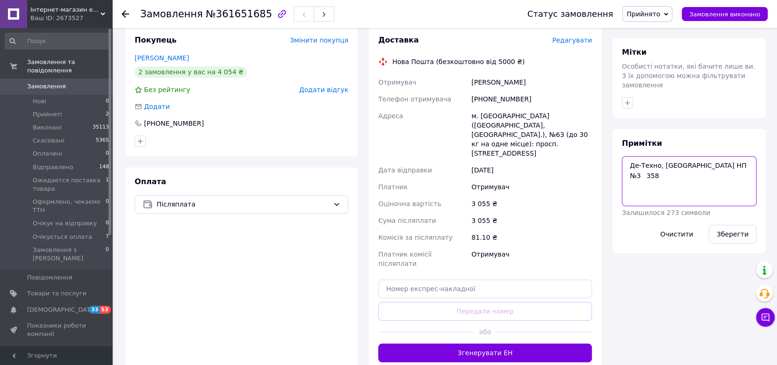
click at [644, 179] on textarea "Де-Техно, [GEOGRAPHIC_DATA] НП №3 358" at bounding box center [689, 181] width 135 height 50
click at [740, 169] on textarea "Де-Техно, [GEOGRAPHIC_DATA] НП №3 358" at bounding box center [689, 181] width 135 height 50
paste textarea "[PERSON_NAME], Бровары НП №3 145 (CATKLF-GAG1)"
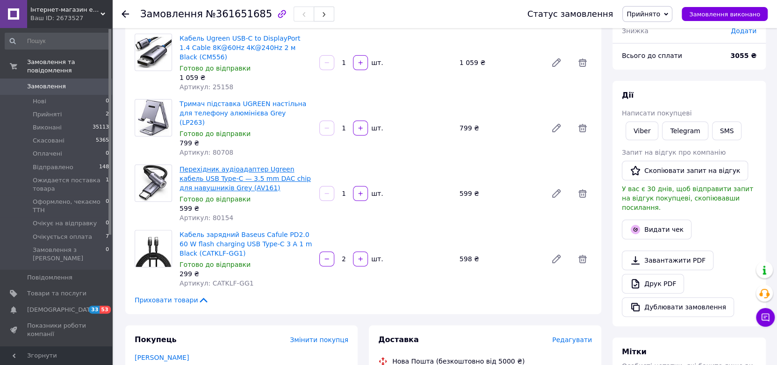
scroll to position [93, 0]
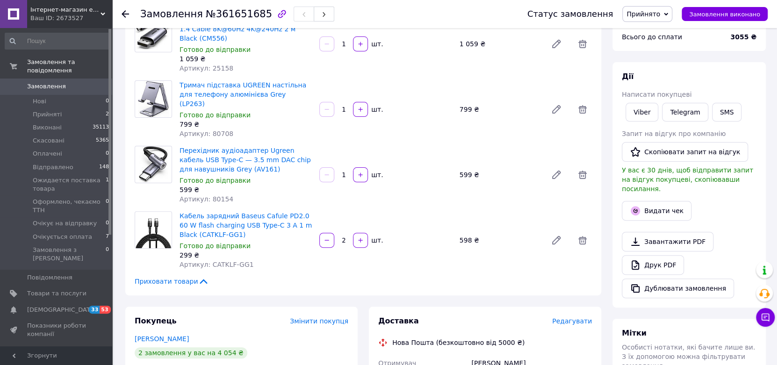
click at [216, 130] on span "Артикул: 80708" at bounding box center [206, 133] width 54 height 7
copy span "80708"
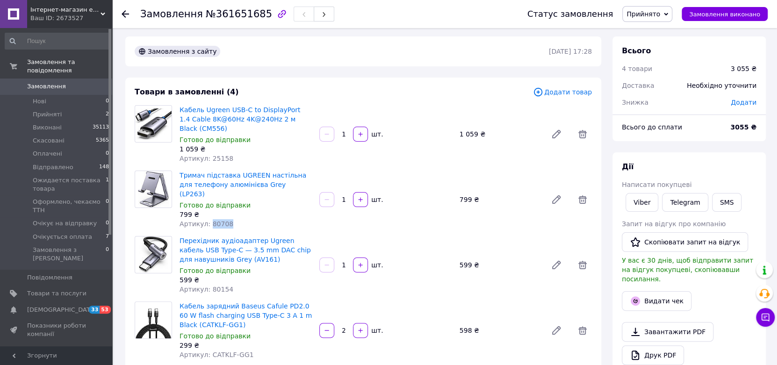
scroll to position [187, 0]
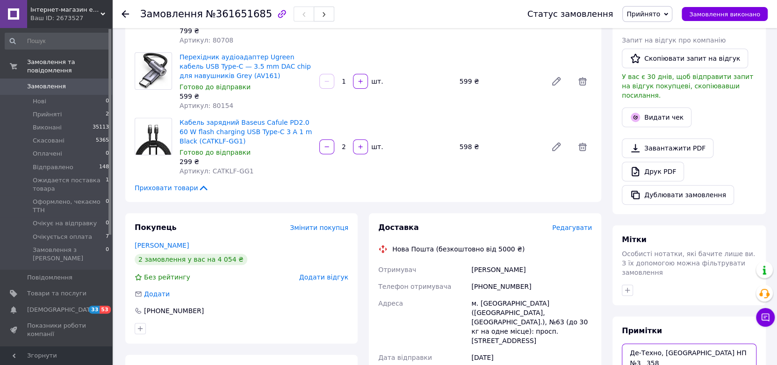
click at [648, 344] on textarea "Де-Техно, [GEOGRAPHIC_DATA] НП №3 358 [PERSON_NAME], Бровары НП №3 145 (CATKLF-…" at bounding box center [689, 369] width 135 height 50
paste textarea "Smart Gadget, Христинівка НП №1 430"
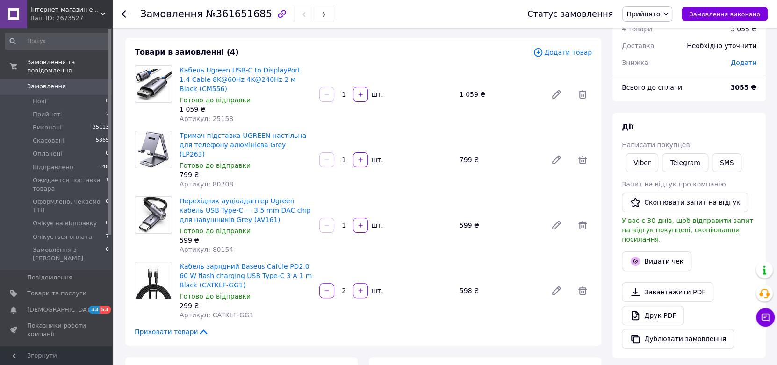
scroll to position [0, 0]
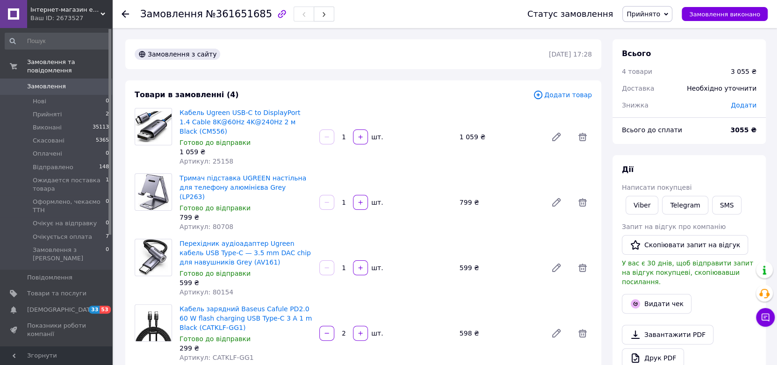
click at [213, 160] on span "Артикул: 25158" at bounding box center [206, 161] width 54 height 7
copy span "25158"
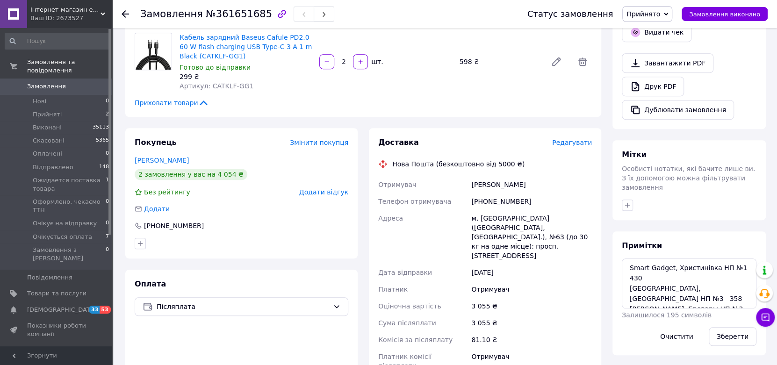
scroll to position [280, 0]
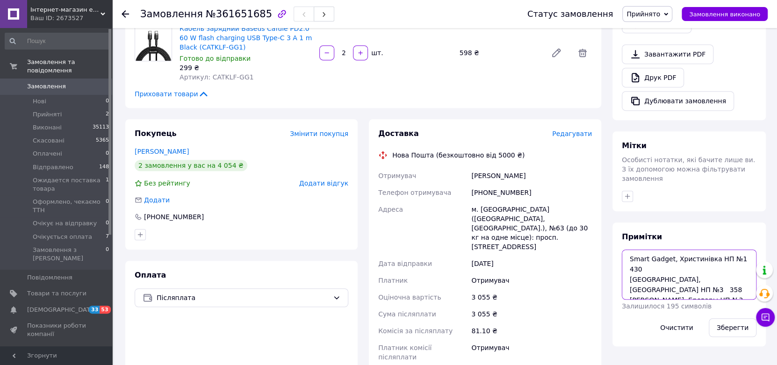
click at [648, 250] on textarea "Smart Gadget, Христинівка НП №1 430 [GEOGRAPHIC_DATA], [GEOGRAPHIC_DATA] НП №3 …" at bounding box center [689, 275] width 135 height 50
paste textarea "[PERSON_NAME], Бровары НП №3 670"
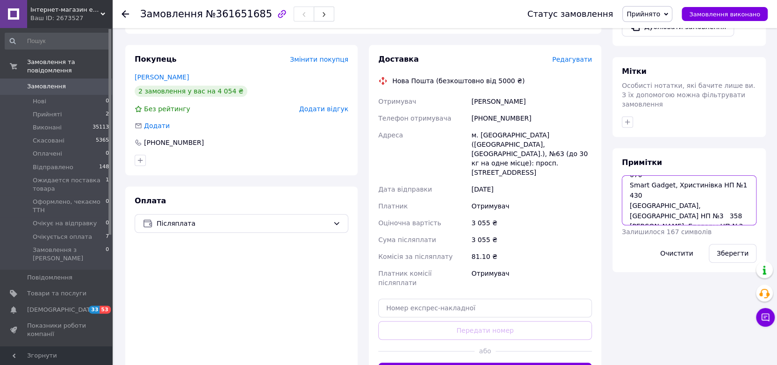
scroll to position [374, 0]
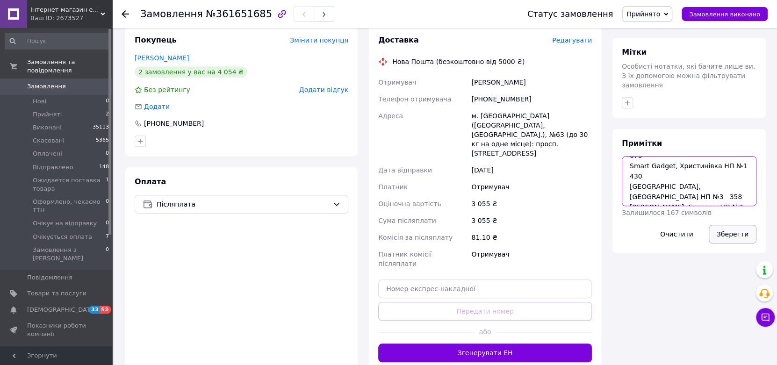
type textarea "[PERSON_NAME], Бровары НП №3 670 Smart Gadget, Христинівка НП №1 430 [GEOGRAPHI…"
click at [726, 225] on button "Зберегти" at bounding box center [733, 234] width 48 height 19
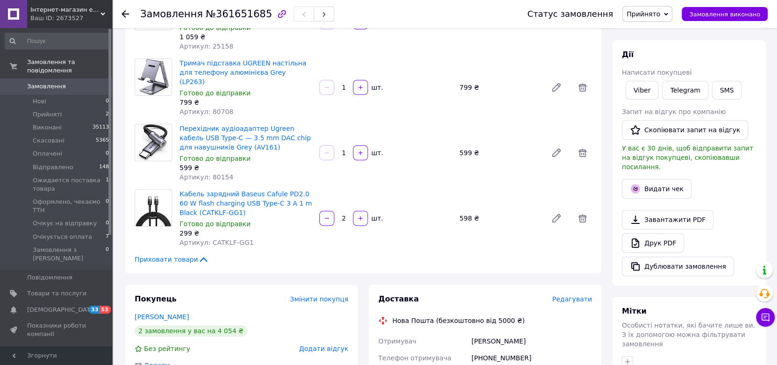
scroll to position [0, 0]
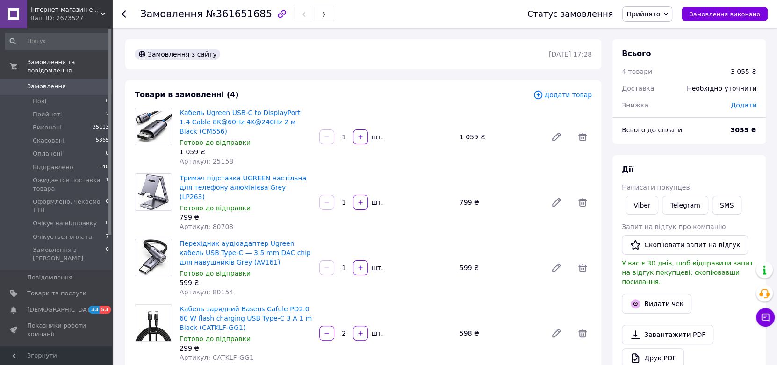
click at [660, 10] on span "Прийнято" at bounding box center [643, 13] width 34 height 7
click at [667, 94] on li "Очікує на відправку" at bounding box center [673, 93] width 101 height 14
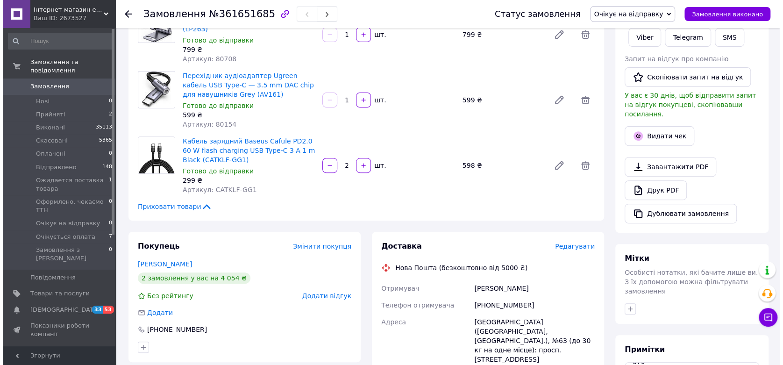
scroll to position [187, 0]
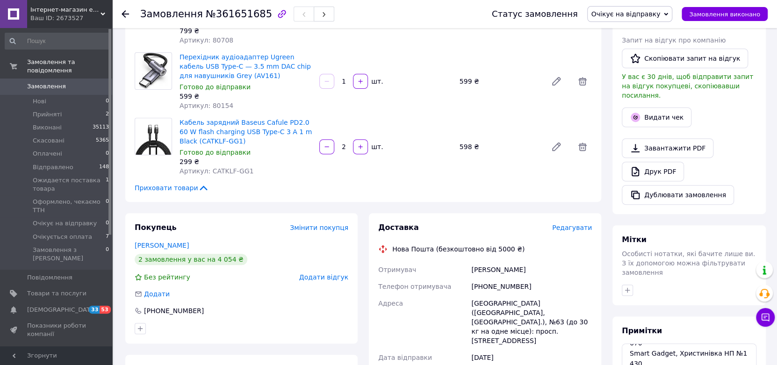
click at [579, 224] on span "Редагувати" at bounding box center [572, 227] width 40 height 7
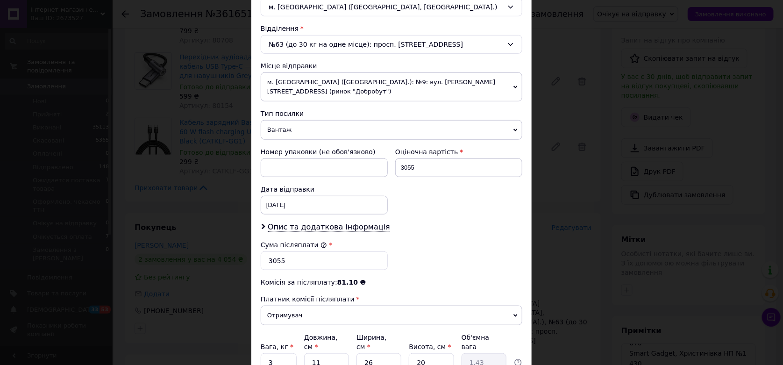
scroll to position [280, 0]
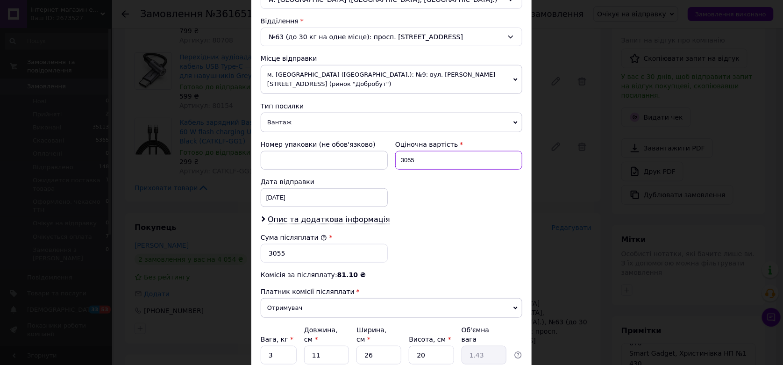
click at [409, 151] on input "3055" at bounding box center [458, 160] width 127 height 19
type input "1657"
click at [262, 244] on input "3055" at bounding box center [324, 253] width 127 height 19
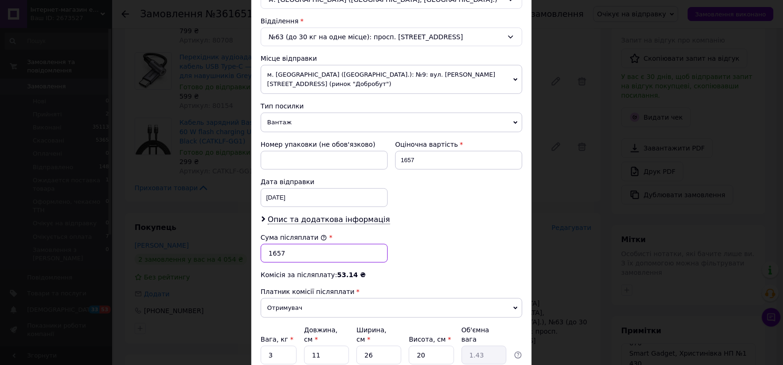
scroll to position [346, 0]
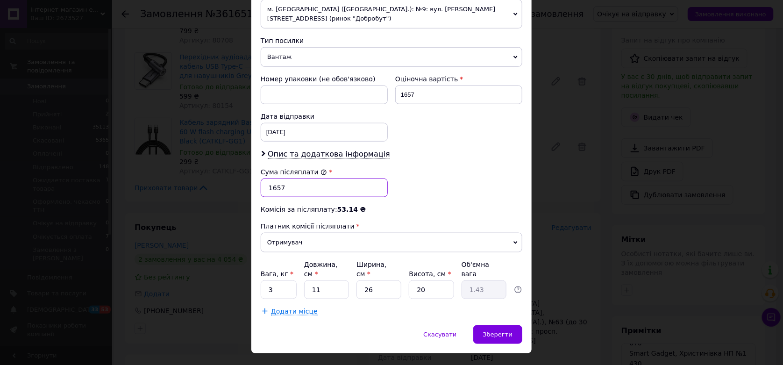
type input "1657"
click at [266, 280] on input "3" at bounding box center [279, 289] width 36 height 19
type input "1"
type input "2"
type input "0.11"
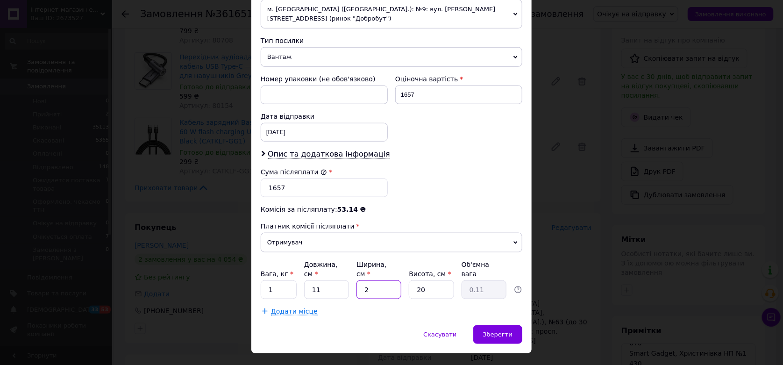
type input "20"
type input "1.1"
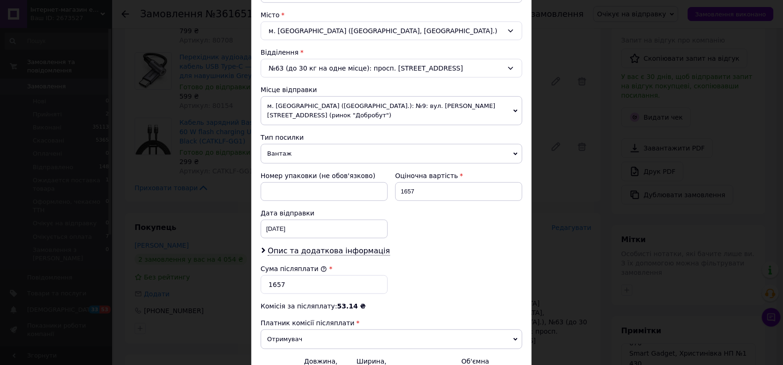
scroll to position [159, 0]
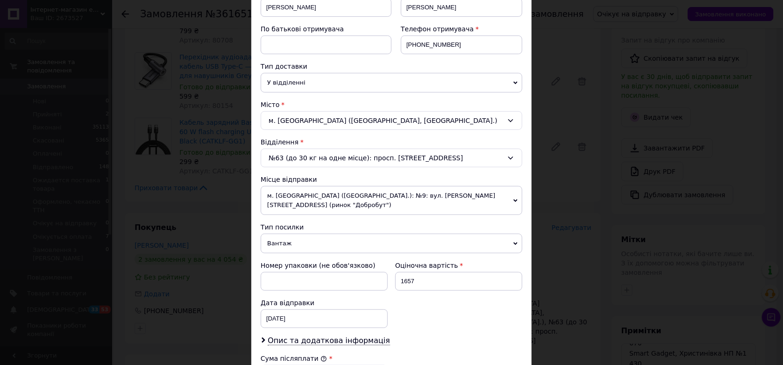
type input "20"
click at [304, 194] on span "м. [GEOGRAPHIC_DATA] ([GEOGRAPHIC_DATA].): №9: вул. [PERSON_NAME][STREET_ADDRES…" at bounding box center [392, 200] width 262 height 29
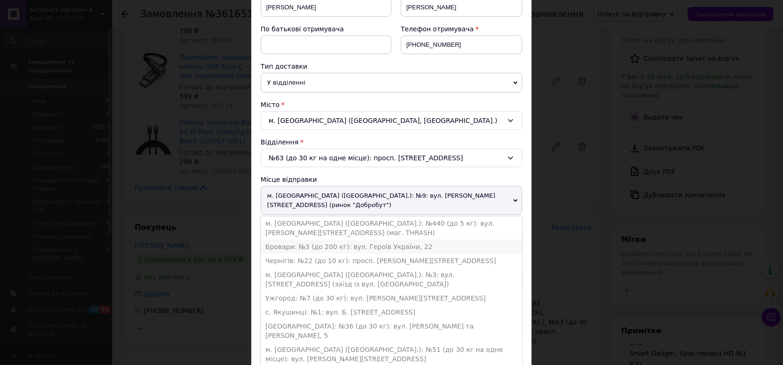
click at [308, 240] on li "Бровари: №3 (до 200 кг): вул. Героїв України, 22" at bounding box center [392, 247] width 262 height 14
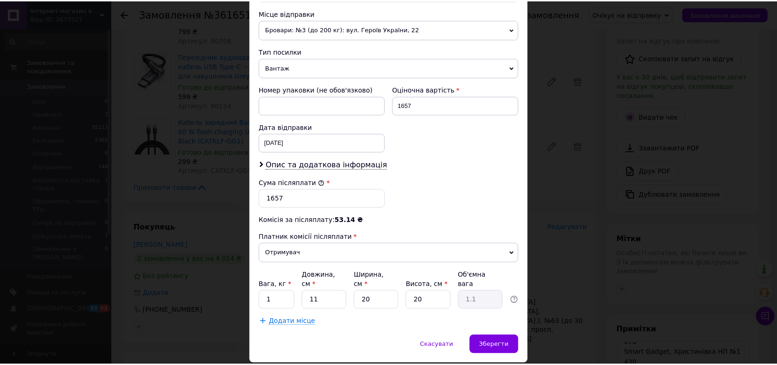
scroll to position [346, 0]
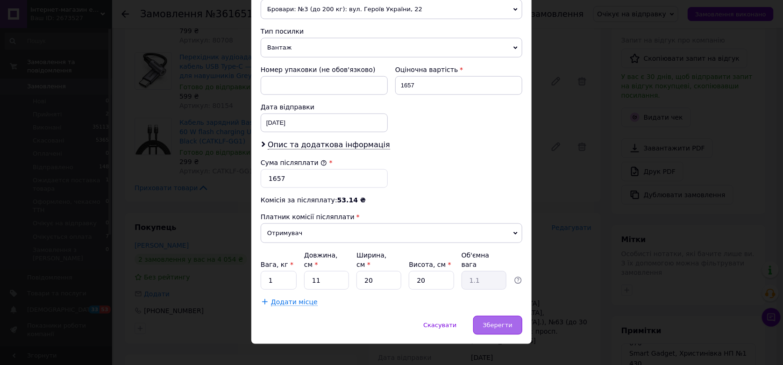
click at [493, 316] on div "Зберегти" at bounding box center [498, 325] width 49 height 19
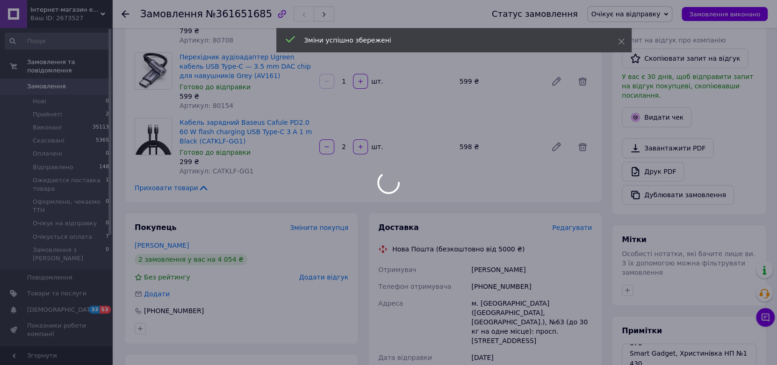
scroll to position [467, 0]
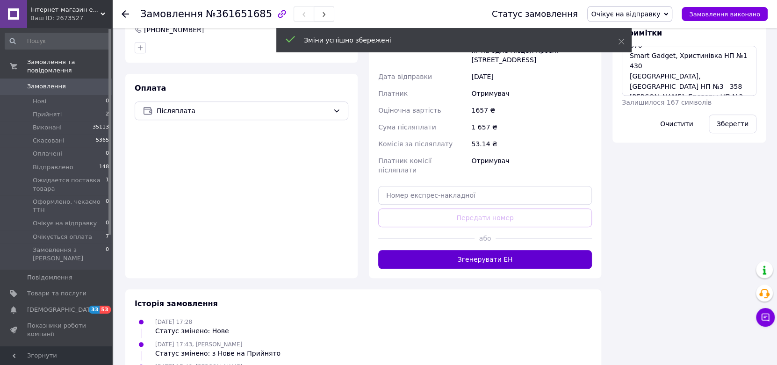
click at [454, 250] on button "Згенерувати ЕН" at bounding box center [485, 259] width 214 height 19
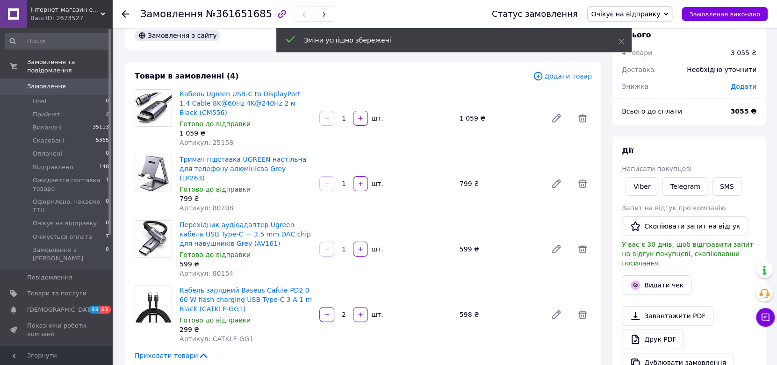
scroll to position [0, 0]
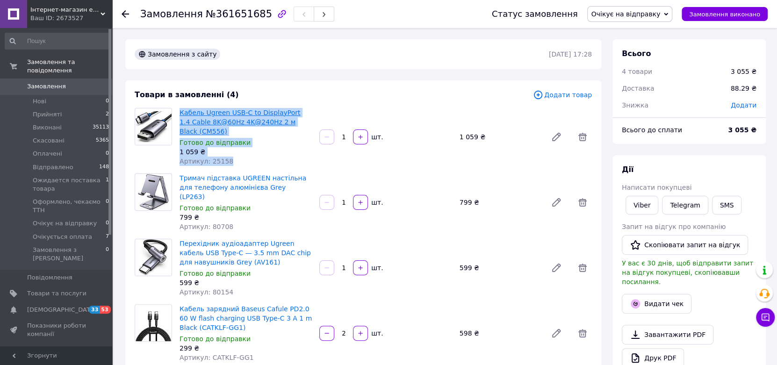
drag, startPoint x: 232, startPoint y: 158, endPoint x: 179, endPoint y: 110, distance: 71.8
click at [179, 110] on div "Кабель Ugreen USB-C to DisplayPort 1.4 Cable 8K@60Hz 4K@240Hz 2 м Black (CM556)…" at bounding box center [246, 137] width 140 height 62
copy div "Кабель Ugreen USB-C to DisplayPort 1.4 Cable 8K@60Hz 4K@240Hz 2 м Black (CM556)…"
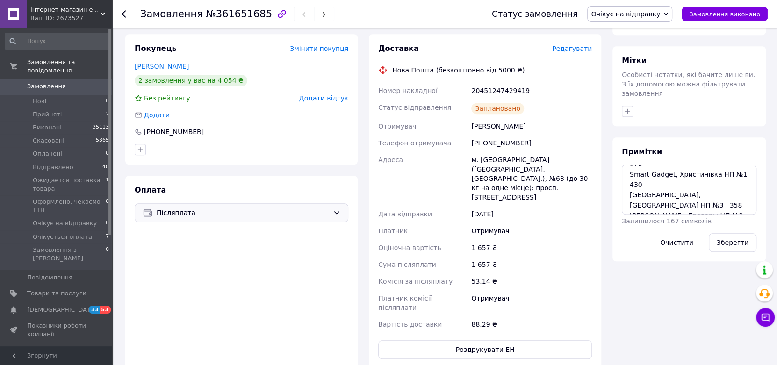
scroll to position [93, 0]
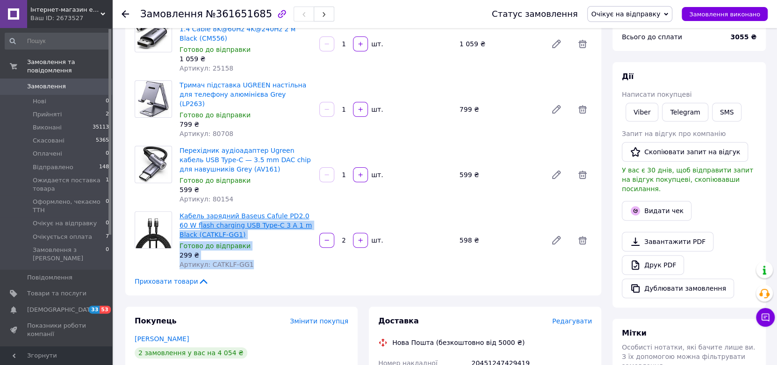
drag, startPoint x: 247, startPoint y: 254, endPoint x: 180, endPoint y: 213, distance: 78.1
click at [180, 213] on div "Кабель зарядний Baseus Cafule PD2.0 60 W flash charging USB Type-C 3 A 1 m Blac…" at bounding box center [246, 240] width 140 height 62
click at [273, 260] on div "Артикул: CATKLF-GG1" at bounding box center [245, 264] width 132 height 9
drag, startPoint x: 205, startPoint y: 254, endPoint x: 179, endPoint y: 207, distance: 54.4
click at [179, 209] on div "Кабель зарядний Baseus Cafule PD2.0 60 W flash charging USB Type-C 3 A 1 m Blac…" at bounding box center [246, 240] width 140 height 62
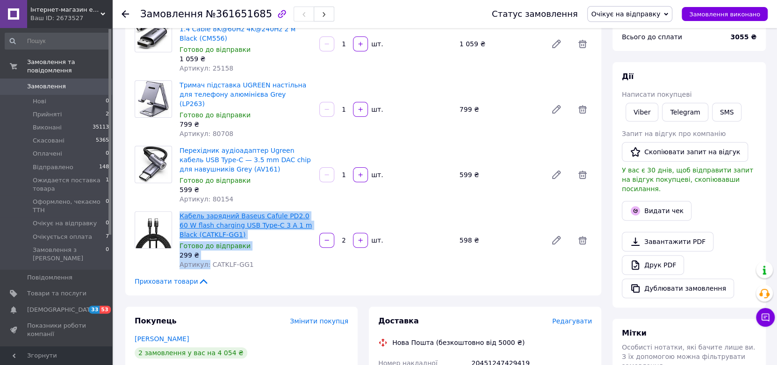
copy div "Кабель зарядний Baseus Cafule PD2.0 60 W flash charging USB Type-C 3 A 1 m Blac…"
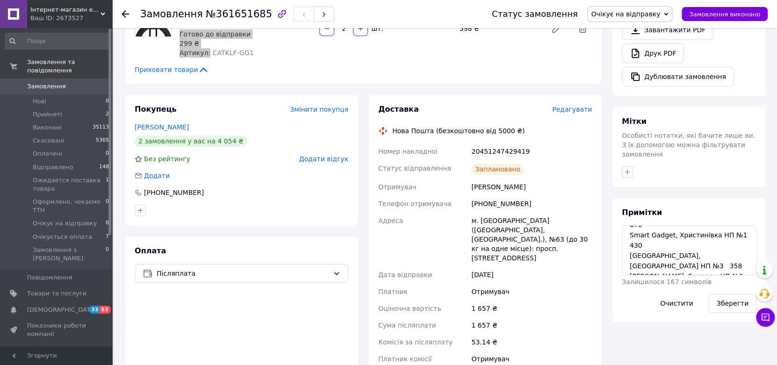
scroll to position [374, 0]
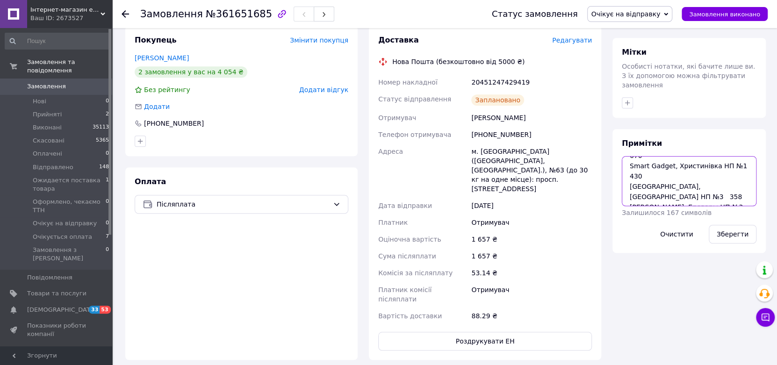
drag, startPoint x: 672, startPoint y: 178, endPoint x: 631, endPoint y: 179, distance: 41.1
click at [631, 179] on textarea "[PERSON_NAME], Бровары НП №3 670 Smart Gadget, Христинівка НП №1 430 [GEOGRAPHI…" at bounding box center [689, 181] width 135 height 50
click at [499, 330] on div "Замовлення з сайту [DATE] 17:28 Товари в замовленні (4) Додати товар Кабель Ugr…" at bounding box center [363, 141] width 487 height 953
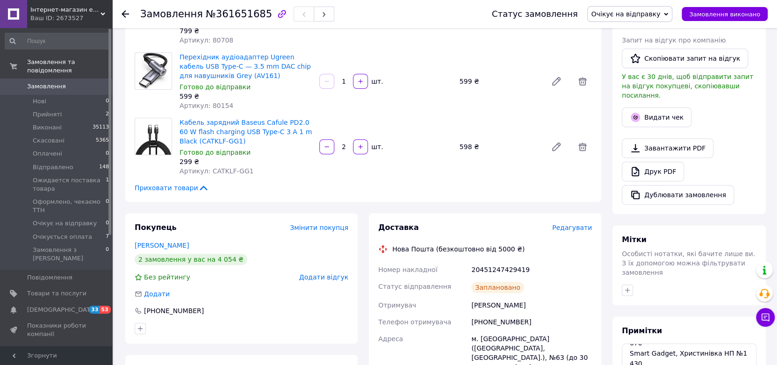
click at [486, 261] on div "20451247429419" at bounding box center [531, 269] width 124 height 17
copy div "20451247429419"
click at [473, 330] on div "м. [GEOGRAPHIC_DATA] ([GEOGRAPHIC_DATA], [GEOGRAPHIC_DATA].), №63 (до 30 кг на …" at bounding box center [531, 357] width 124 height 54
drag, startPoint x: 473, startPoint y: 296, endPoint x: 524, endPoint y: 295, distance: 51.0
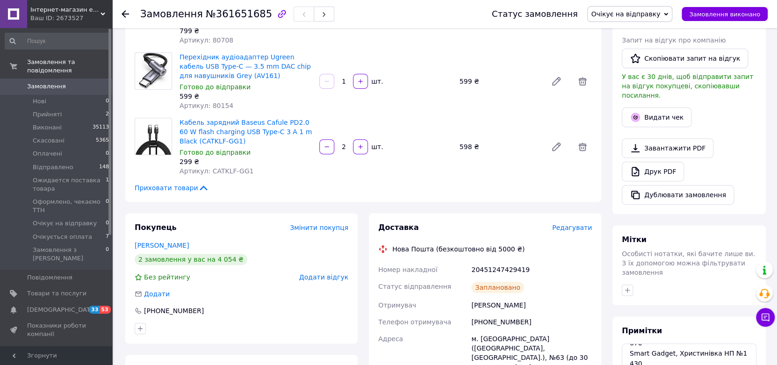
copy div "Отримувач [PERSON_NAME]"
click at [394, 341] on div "Адреса" at bounding box center [422, 357] width 93 height 54
click at [500, 261] on div "20451247429419" at bounding box center [531, 269] width 124 height 17
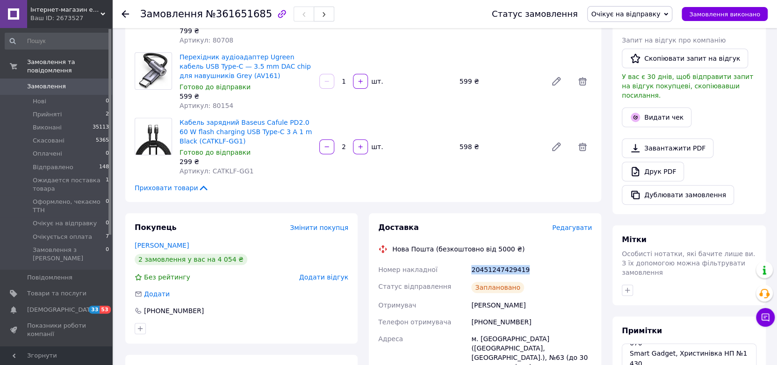
copy div "20451247429419"
click at [231, 14] on span "№361651685" at bounding box center [239, 13] width 66 height 11
copy span "361651685"
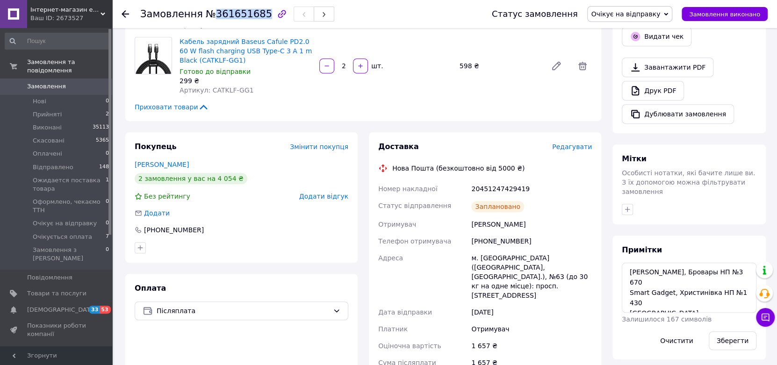
scroll to position [280, 0]
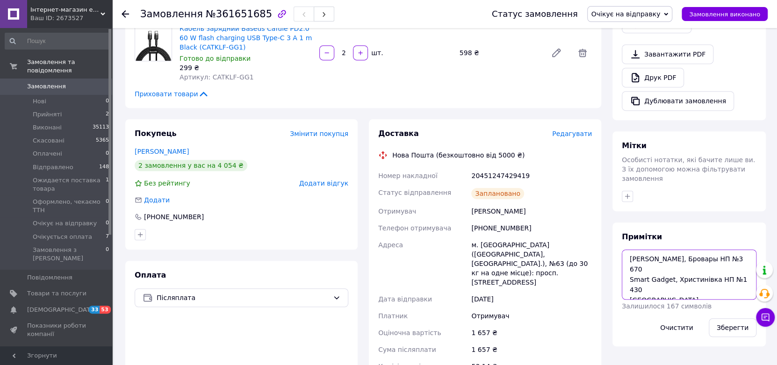
click at [668, 257] on textarea "[PERSON_NAME], Бровары НП №3 670 Smart Gadget, Христинівка НП №1 430 [GEOGRAPHI…" at bounding box center [689, 275] width 135 height 50
paste textarea "20451247430752"
click at [732, 318] on button "Зберегти" at bounding box center [733, 327] width 48 height 19
click at [569, 358] on div "53.14 ₴" at bounding box center [531, 366] width 124 height 17
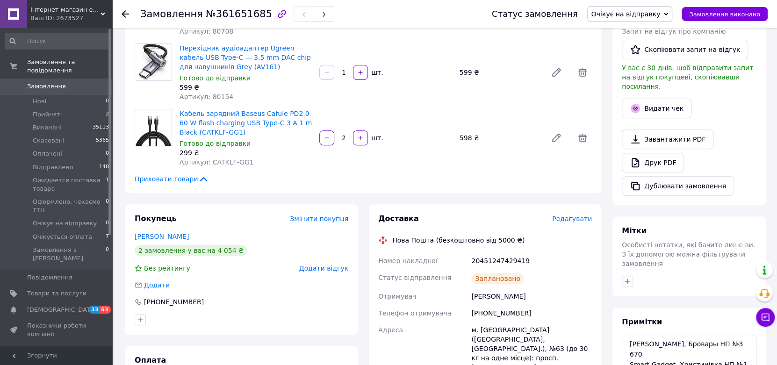
scroll to position [93, 0]
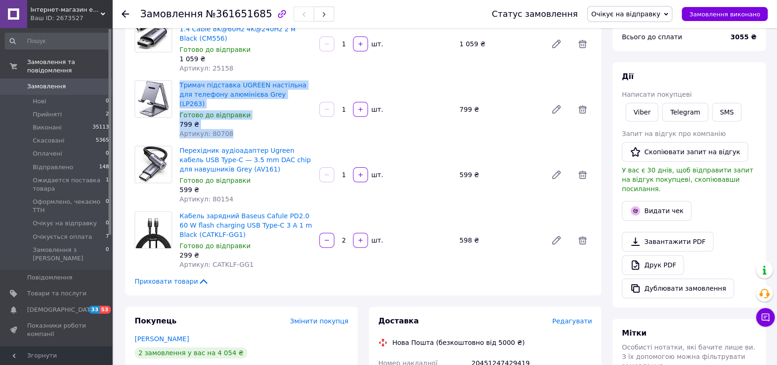
drag, startPoint x: 227, startPoint y: 122, endPoint x: 178, endPoint y: 87, distance: 60.3
click at [178, 87] on div "Тримач підставка UGREEN настільна для телефону алюмінієва Grey (LP263) Готово д…" at bounding box center [246, 110] width 140 height 62
copy div "Тримач підставка UGREEN настільна для телефону алюмінієва Grey (LP263) Готово д…"
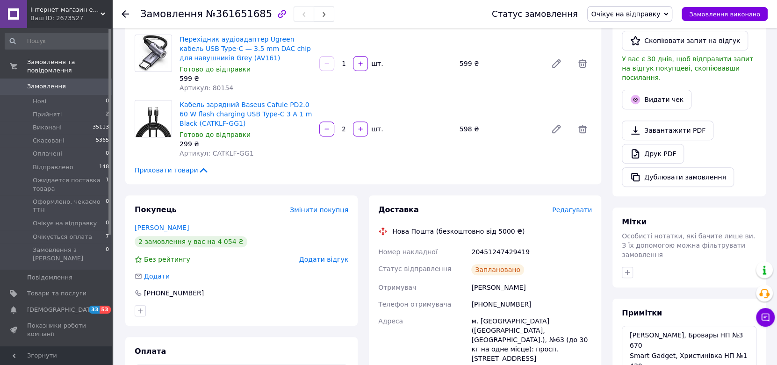
scroll to position [280, 0]
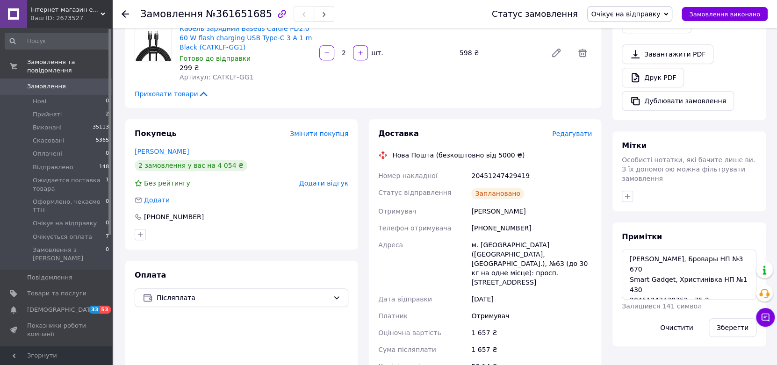
drag, startPoint x: 503, startPoint y: 202, endPoint x: 523, endPoint y: 202, distance: 19.2
click at [523, 203] on div "[PERSON_NAME]" at bounding box center [531, 211] width 124 height 17
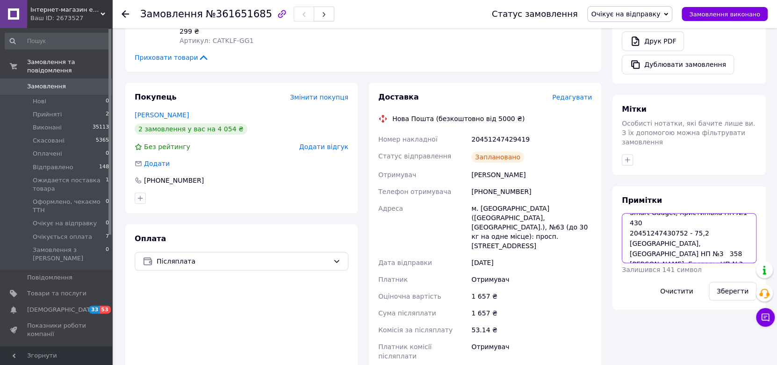
scroll to position [374, 0]
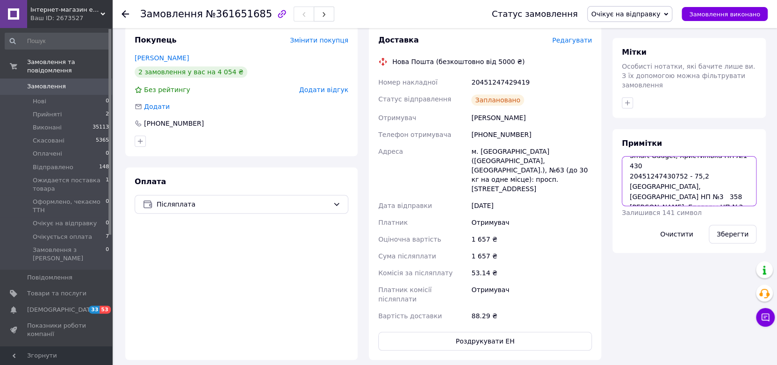
click at [734, 157] on textarea "[PERSON_NAME], Бровары НП №3 670 Smart Gadget, Христинівка НП №1 430 2045124743…" at bounding box center [689, 181] width 135 height 50
paste textarea "20451247431945"
type textarea "[PERSON_NAME], Бровары НП №3 670 Smart Gadget, Христинівка НП №1 430 2045124743…"
click at [735, 225] on button "Зберегти" at bounding box center [733, 234] width 48 height 19
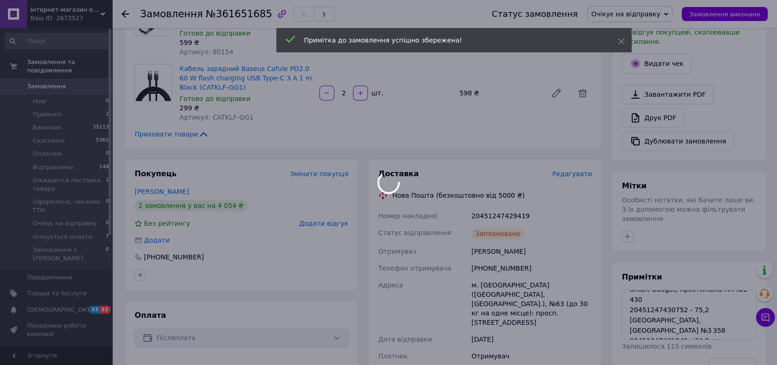
scroll to position [187, 0]
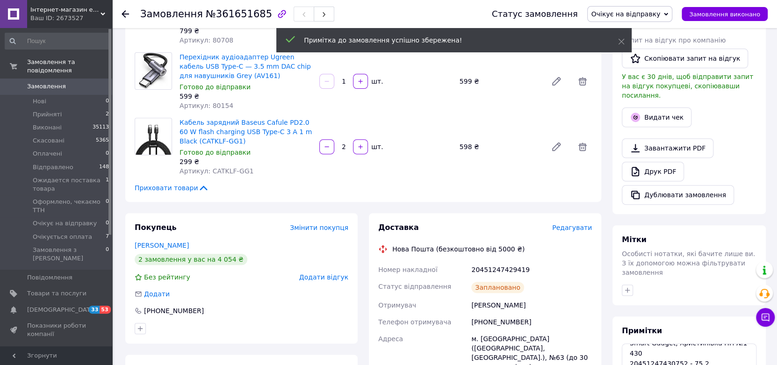
click at [486, 261] on div "20451247429419" at bounding box center [531, 269] width 124 height 17
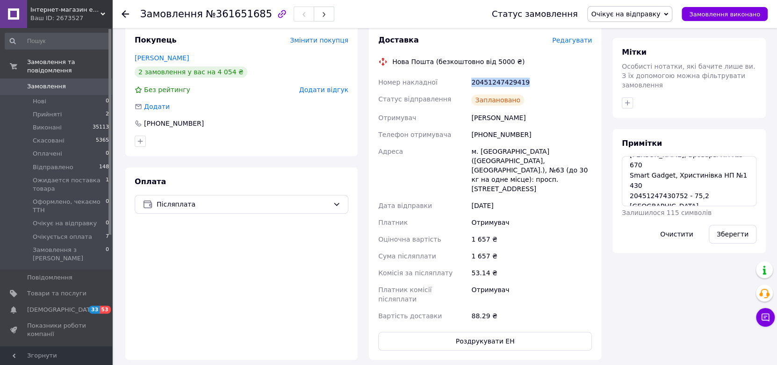
scroll to position [0, 0]
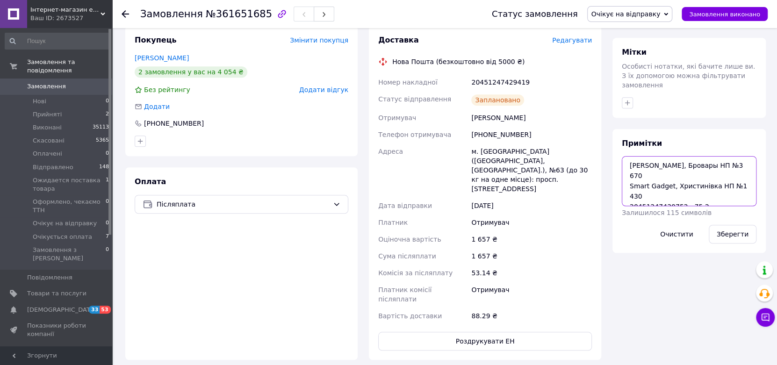
click at [657, 175] on textarea "[PERSON_NAME], Бровары НП №3 670 Smart Gadget, Христинівка НП №1 430 2045124743…" at bounding box center [689, 181] width 135 height 50
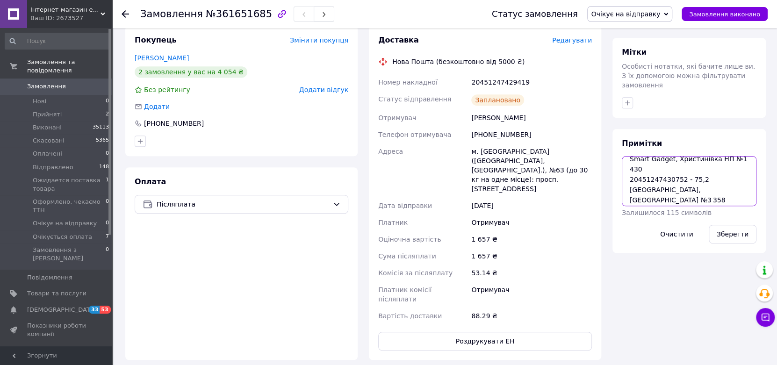
scroll to position [41, 0]
click at [650, 159] on textarea "[PERSON_NAME], Бровары НП №3 670 Smart Gadget, Христинівка НП №1 430 2045124743…" at bounding box center [689, 181] width 135 height 50
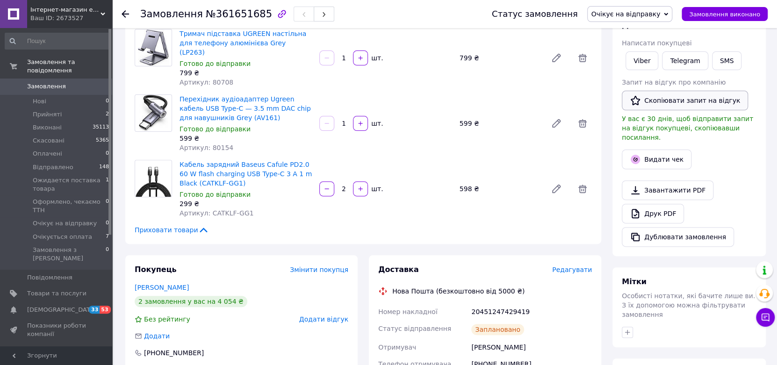
scroll to position [93, 0]
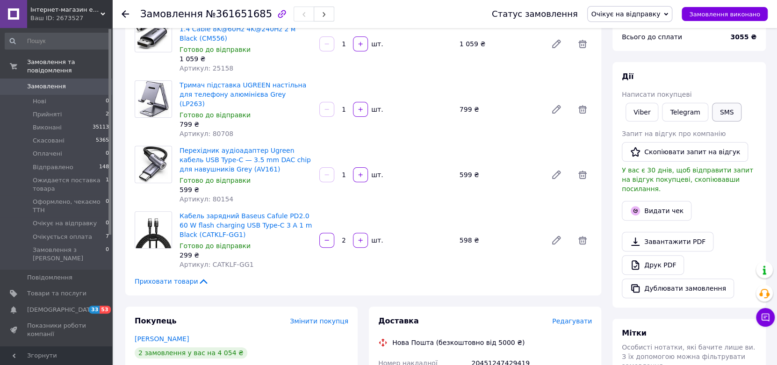
click at [729, 108] on button "SMS" at bounding box center [727, 112] width 30 height 19
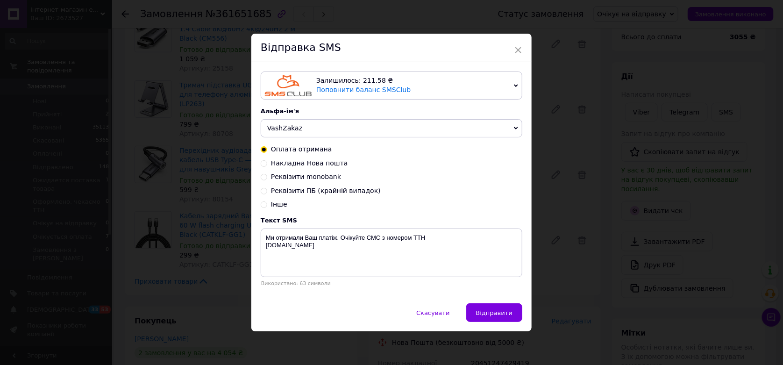
click at [317, 164] on span "Накладна Нова пошта" at bounding box center [309, 162] width 77 height 7
click at [267, 164] on input "Накладна Нова пошта" at bounding box center [264, 162] width 7 height 7
radio input "true"
radio input "false"
click at [366, 236] on textarea "Номер накладної Нової пошти XXXXXXXXXXXXXX [DOMAIN_NAME]" at bounding box center [392, 253] width 262 height 49
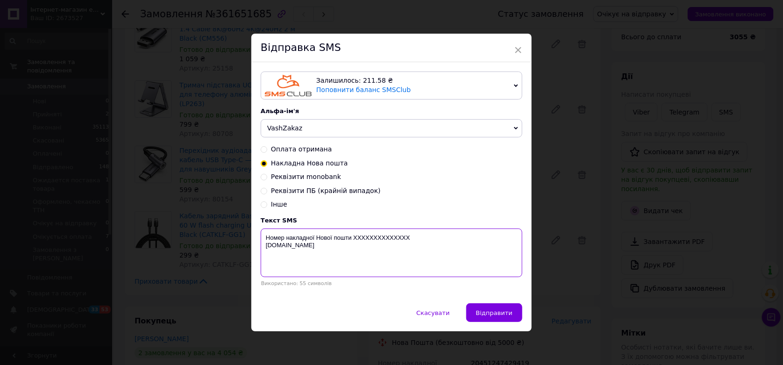
click at [366, 236] on textarea "Номер накладної Нової пошти XXXXXXXXXXXXXX [DOMAIN_NAME]" at bounding box center [392, 253] width 262 height 49
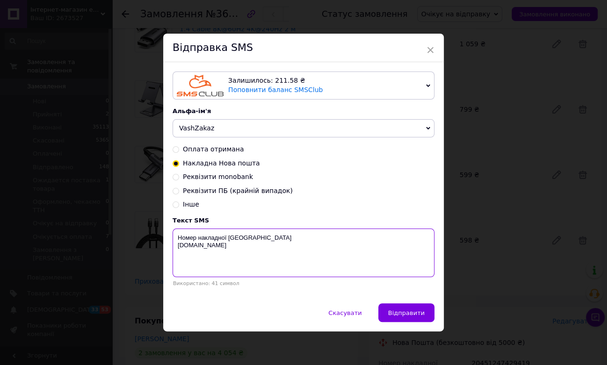
click at [287, 239] on textarea "Номер накладної [GEOGRAPHIC_DATA] [DOMAIN_NAME]" at bounding box center [303, 253] width 262 height 49
paste textarea "20451247431945,20451247430752,20451247429419"
click at [195, 240] on textarea "Номер накладної Нової пошти 20451247431945,20451247430752,20451247429419 [DOMAI…" at bounding box center [303, 253] width 262 height 49
drag, startPoint x: 319, startPoint y: 237, endPoint x: 347, endPoint y: 248, distance: 29.9
click at [319, 238] on textarea "Номери накладних Нової пошти 20451247431945,20451247430752,20451247429419 [DOMA…" at bounding box center [303, 253] width 262 height 49
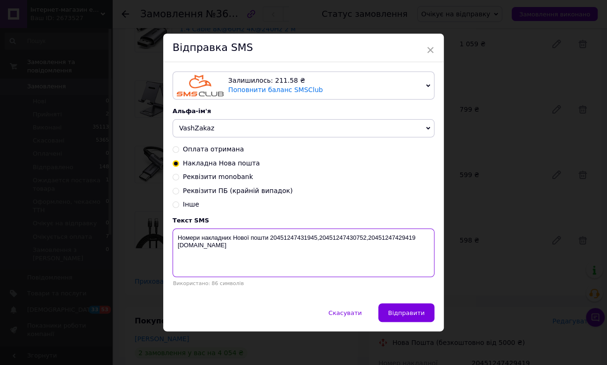
click at [319, 238] on textarea "Номери накладних Нової пошти 20451247431945,20451247430752,20451247429419 [DOMA…" at bounding box center [303, 253] width 262 height 49
type textarea "Номери накладних Нової пошти 20451247431945, 20451247430752, 20451247429419 [DO…"
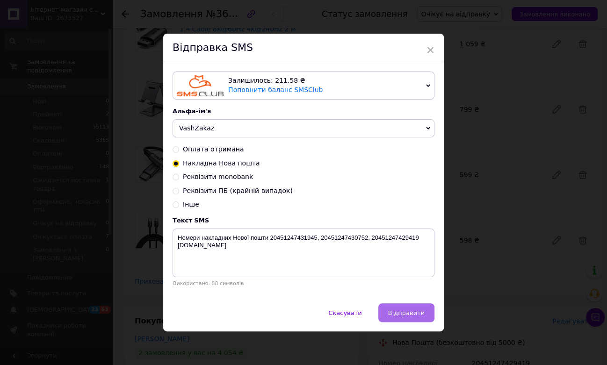
click at [393, 311] on span "Відправити" at bounding box center [406, 312] width 36 height 7
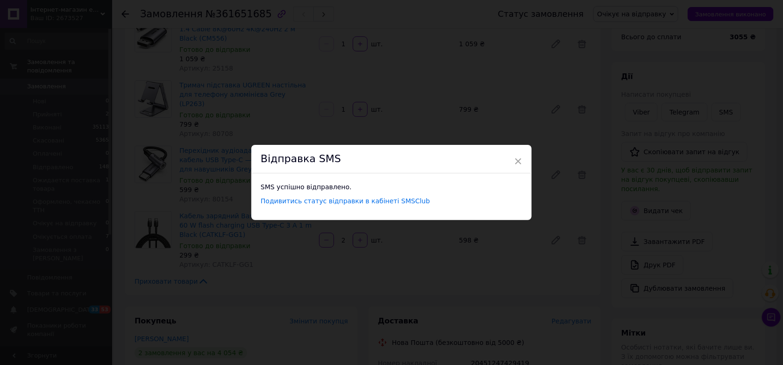
click at [588, 208] on div "× Відправка SMS SMS успішно відправлено. Подивитись статус відправки в кабінеті…" at bounding box center [391, 182] width 783 height 365
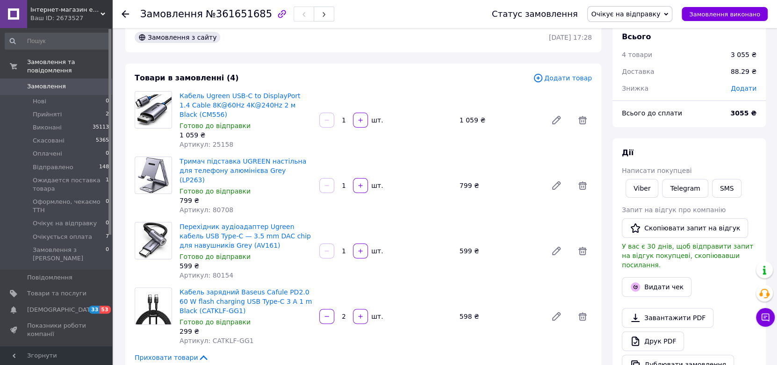
scroll to position [0, 0]
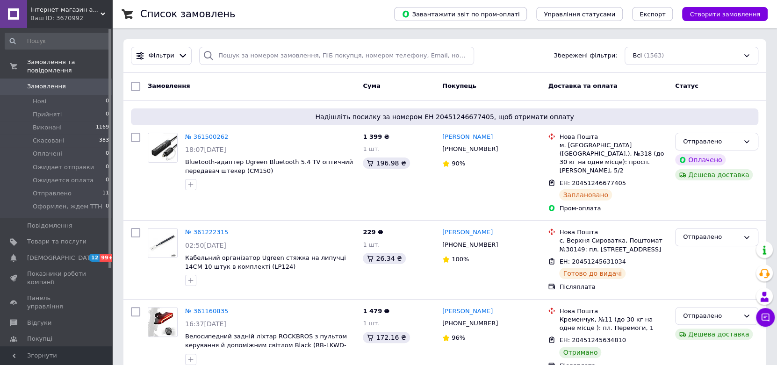
click at [58, 14] on div "Ваш ID: 3670992" at bounding box center [71, 18] width 82 height 8
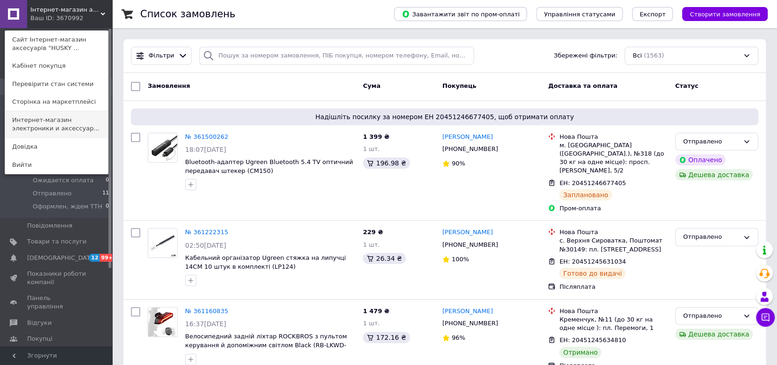
click at [59, 128] on link "Интернет-магазин электроники и аксессуар..." at bounding box center [56, 124] width 103 height 26
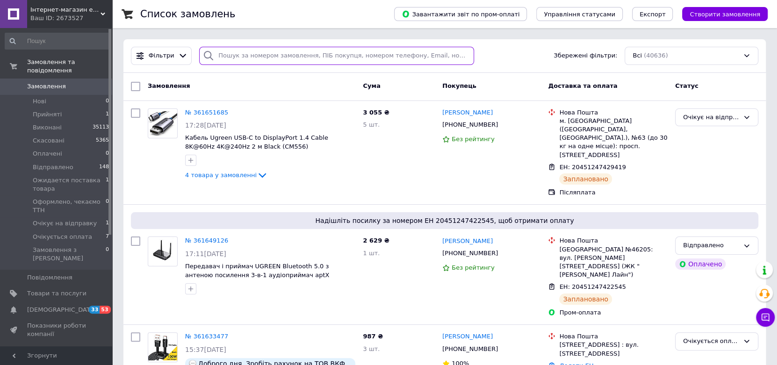
click at [216, 55] on input "search" at bounding box center [336, 56] width 275 height 18
click at [217, 55] on input "search" at bounding box center [336, 56] width 275 height 18
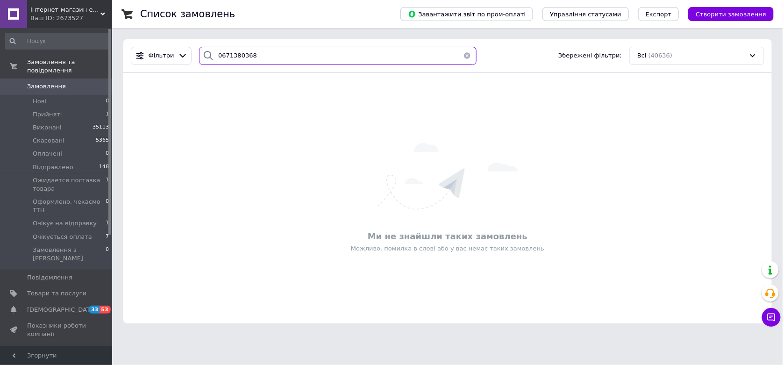
click at [237, 57] on input "0671380368" at bounding box center [338, 56] width 278 height 18
type input "0671380368"
click at [464, 57] on button "button" at bounding box center [467, 56] width 19 height 18
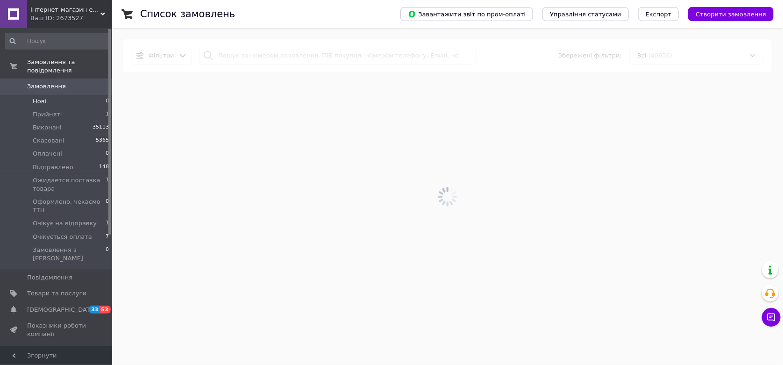
click at [48, 95] on li "Нові 0" at bounding box center [57, 101] width 115 height 13
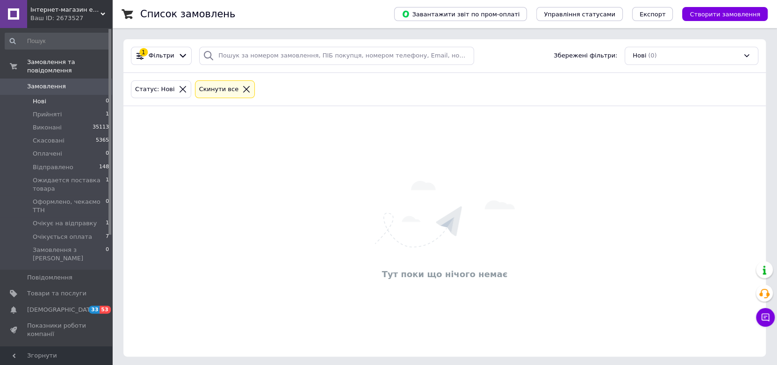
click at [48, 95] on li "Нові 0" at bounding box center [57, 101] width 115 height 13
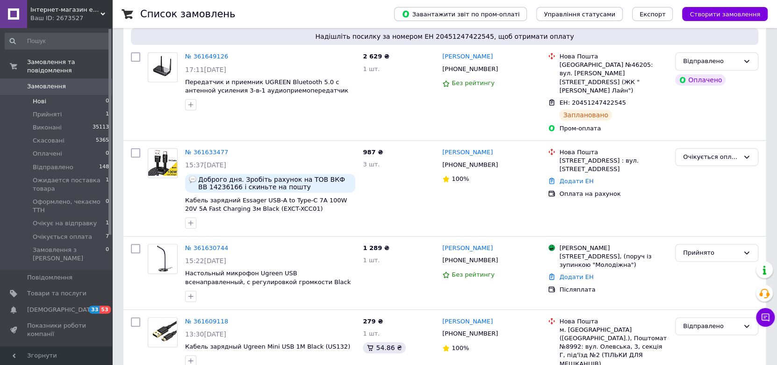
scroll to position [280, 0]
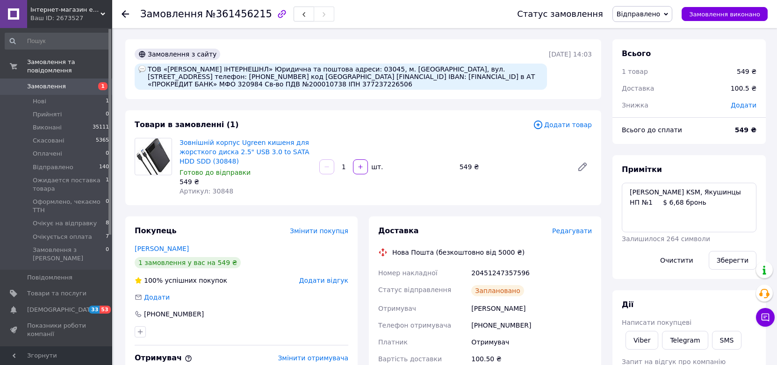
scroll to position [90, 0]
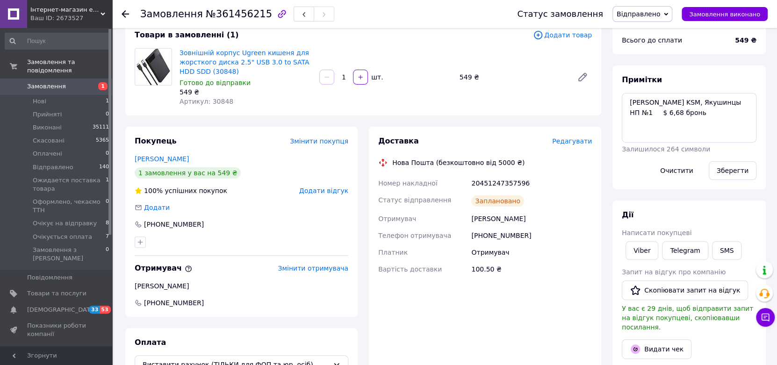
click at [230, 11] on span "№361456215" at bounding box center [239, 13] width 66 height 11
copy span "361456215"
click at [219, 100] on span "Артикул: 30848" at bounding box center [206, 101] width 54 height 7
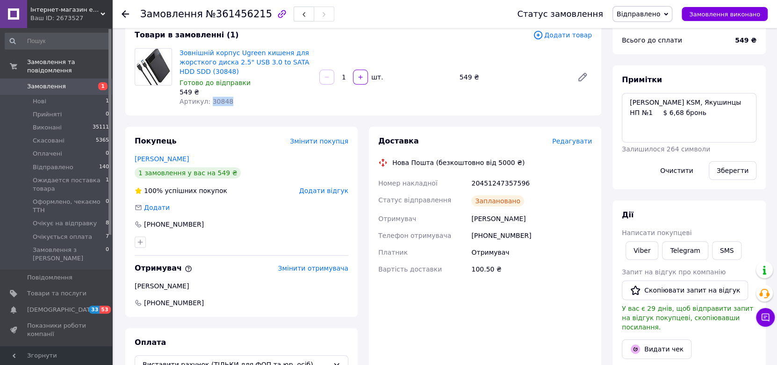
copy span "30848"
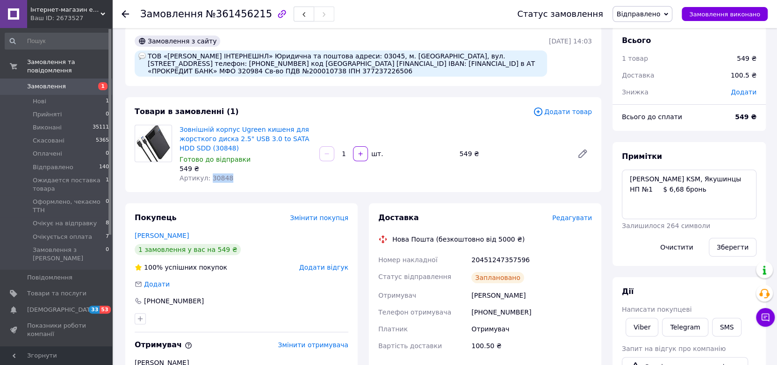
scroll to position [0, 0]
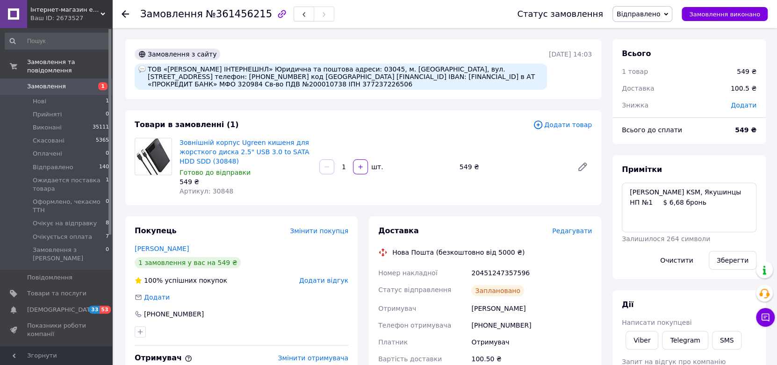
click at [240, 15] on span "№361456215" at bounding box center [239, 13] width 66 height 11
copy span "361456215"
click at [669, 219] on textarea "Аня KSM, Якушинцы НП №1 $ 6,68 бронь" at bounding box center [689, 208] width 135 height 50
click at [643, 335] on link "Viber" at bounding box center [641, 340] width 33 height 19
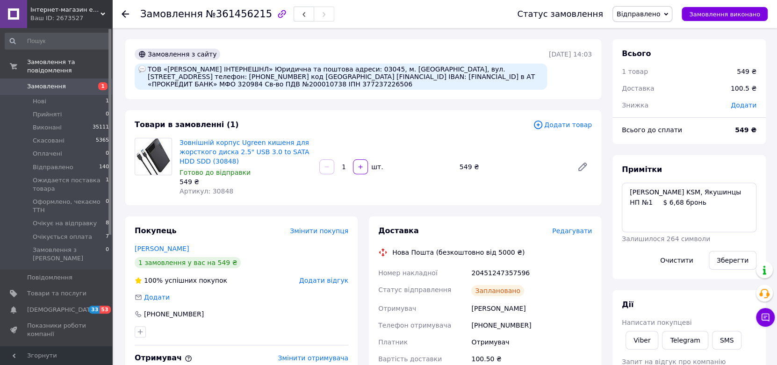
click at [574, 325] on div "+380504043439" at bounding box center [531, 325] width 124 height 17
click at [639, 341] on link "Viber" at bounding box center [641, 340] width 33 height 19
click at [380, 333] on div "Телефон отримувача" at bounding box center [422, 325] width 93 height 17
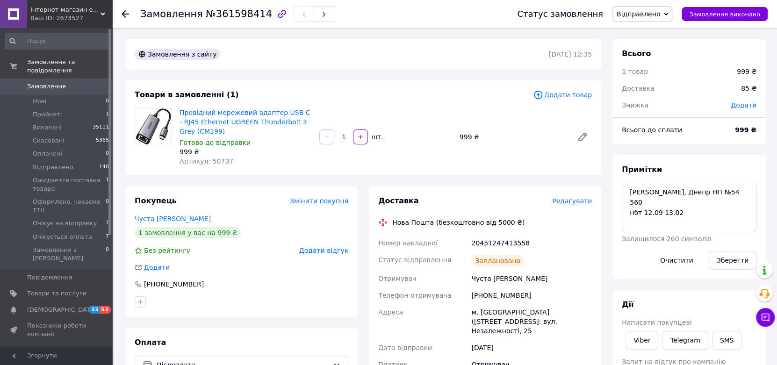
click at [230, 14] on span "№361598414" at bounding box center [239, 13] width 66 height 11
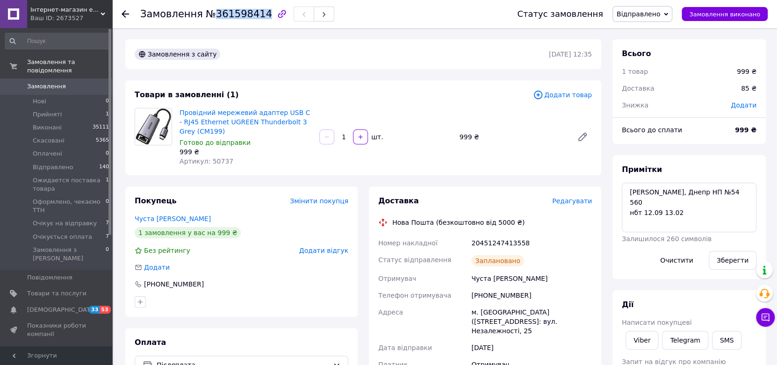
click at [230, 14] on span "№361598414" at bounding box center [239, 13] width 66 height 11
click at [217, 159] on span "Артикул: 50737" at bounding box center [206, 161] width 54 height 7
copy span "50737"
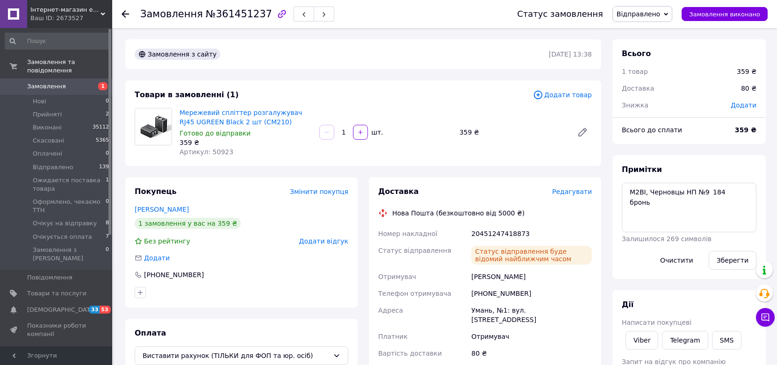
click at [224, 16] on span "№361451237" at bounding box center [239, 13] width 66 height 11
copy span "361451237"
click at [219, 151] on span "Артикул: 50923" at bounding box center [206, 151] width 54 height 7
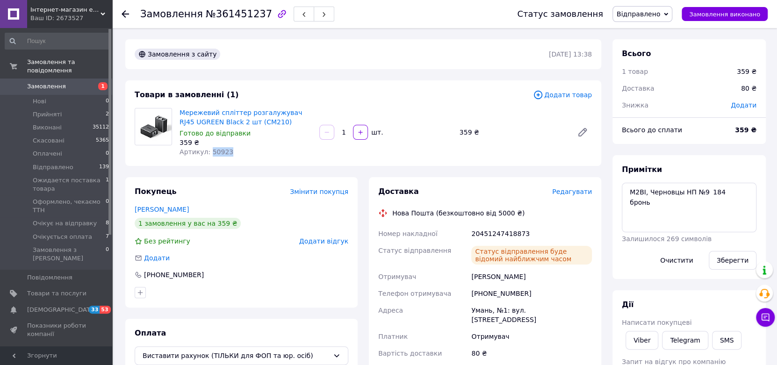
copy span "50923"
click at [223, 13] on span "№361451237" at bounding box center [239, 13] width 66 height 11
click at [224, 13] on span "№361451237" at bounding box center [239, 13] width 66 height 11
click at [227, 15] on span "№361451237" at bounding box center [239, 13] width 66 height 11
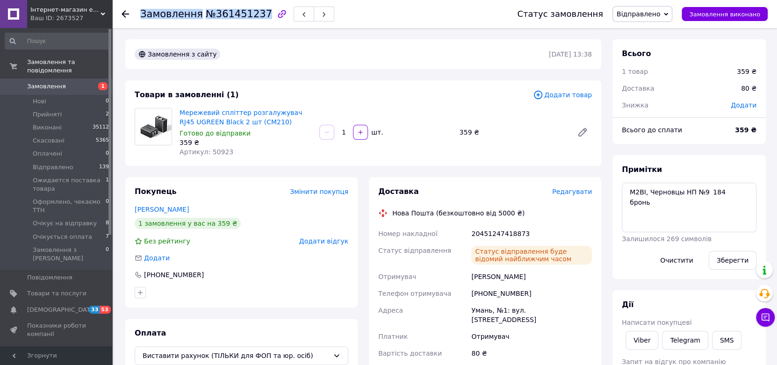
click at [227, 15] on span "№361451237" at bounding box center [239, 13] width 66 height 11
click at [228, 16] on span "№361451237" at bounding box center [239, 13] width 66 height 11
click at [502, 177] on div "Доставка Редагувати Нова Пошта (безкоштовно від 5000 ₴) Номер накладної 2045124…" at bounding box center [485, 277] width 232 height 201
click at [581, 332] on div "Отримувач" at bounding box center [531, 336] width 124 height 17
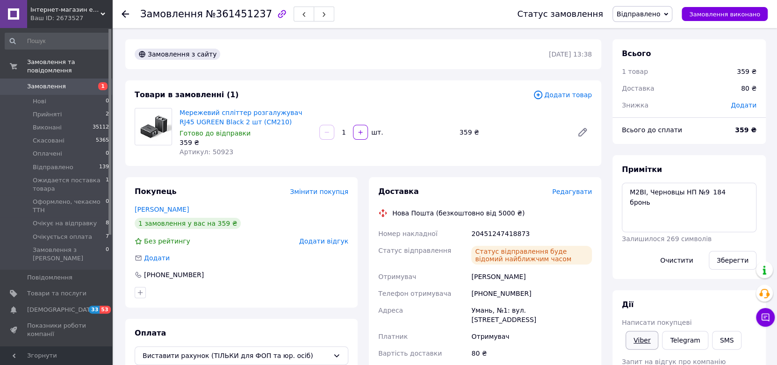
click at [640, 342] on link "Viber" at bounding box center [641, 340] width 33 height 19
click at [491, 164] on div "Товари в замовленні (1) Додати товар Мережевий спліттер розгалужувач RJ45 UGREE…" at bounding box center [363, 123] width 476 height 86
click at [245, 18] on span "№361451237" at bounding box center [239, 13] width 66 height 11
copy span "361451237"
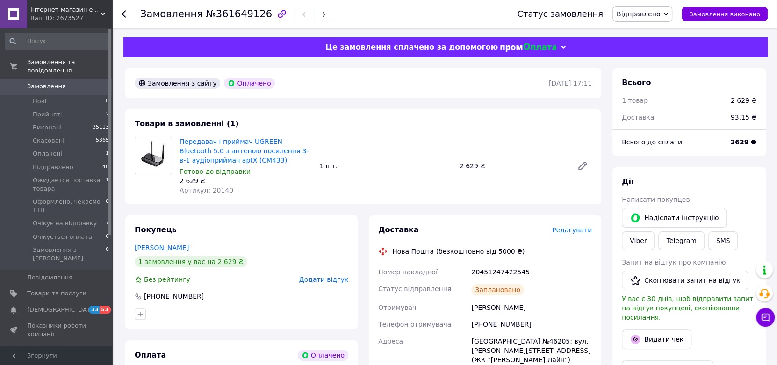
click at [235, 7] on div "Замовлення №361649126" at bounding box center [237, 14] width 194 height 16
copy span "361649126"
click at [215, 188] on span "Артикул: 20140" at bounding box center [206, 190] width 54 height 7
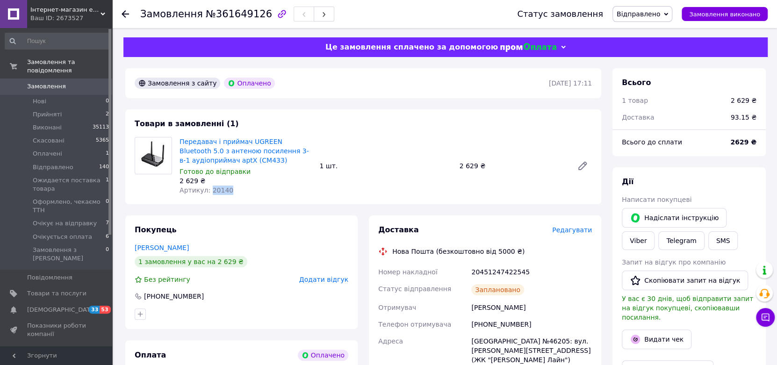
copy span "20140"
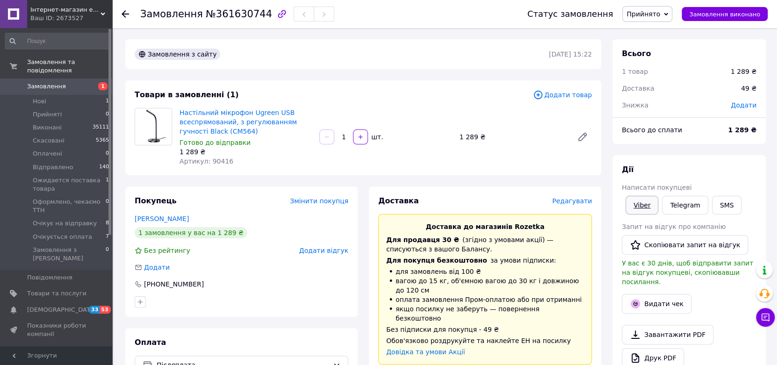
click at [637, 206] on link "Viber" at bounding box center [641, 205] width 33 height 19
drag, startPoint x: 192, startPoint y: 284, endPoint x: 151, endPoint y: 286, distance: 41.2
click at [151, 286] on div "[PHONE_NUMBER]" at bounding box center [175, 284] width 83 height 9
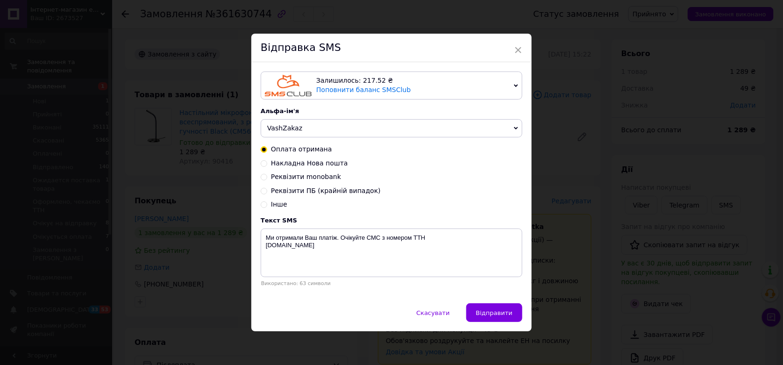
click at [601, 172] on div "× Відправка SMS Залишилось: 217.52 ₴ Поповнити баланс SMSClub Підключити LetsAd…" at bounding box center [391, 182] width 783 height 365
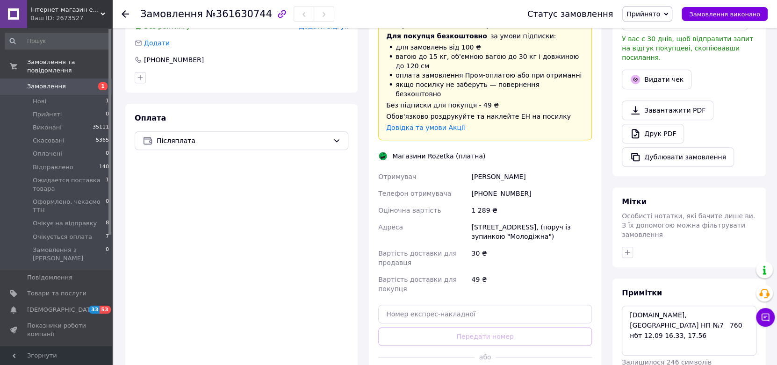
scroll to position [280, 0]
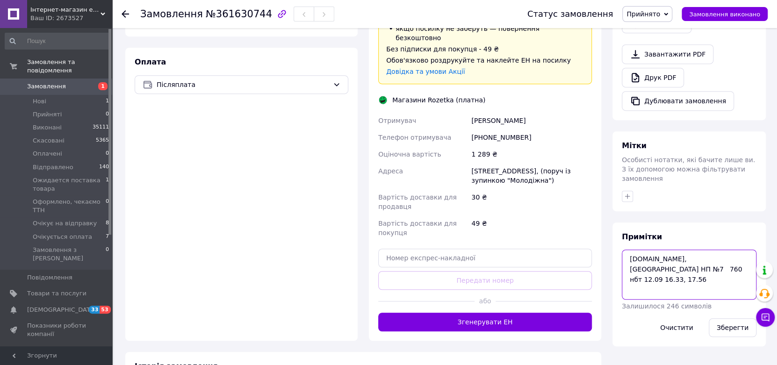
click at [696, 251] on textarea "[DOMAIN_NAME], [GEOGRAPHIC_DATA] НП №7 760 нбт 12.09 16.33, 17.56" at bounding box center [689, 275] width 135 height 50
type textarea "[DOMAIN_NAME], [GEOGRAPHIC_DATA] НП №7 760 нбт 12.09 16.33, 17.56, 18.30 вайбер"
click at [725, 318] on button "Зберегти" at bounding box center [733, 327] width 48 height 19
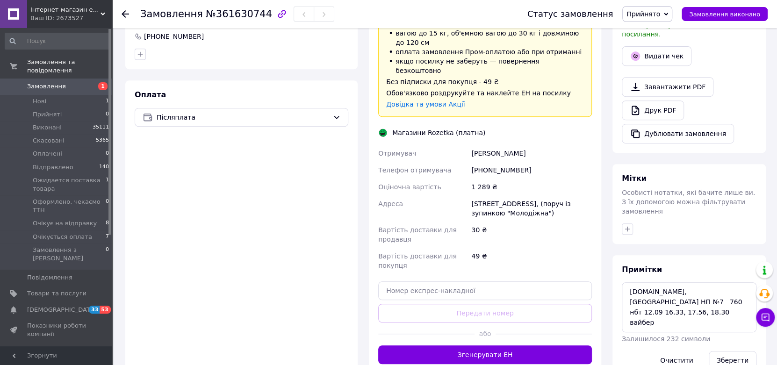
scroll to position [187, 0]
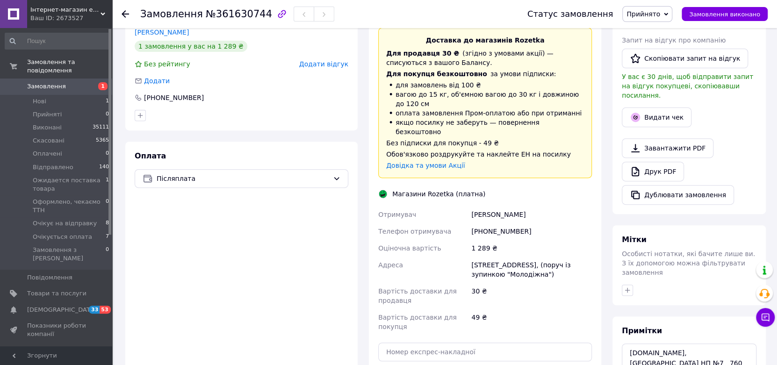
click at [496, 223] on div "[PHONE_NUMBER]" at bounding box center [531, 231] width 124 height 17
copy div "380667408339"
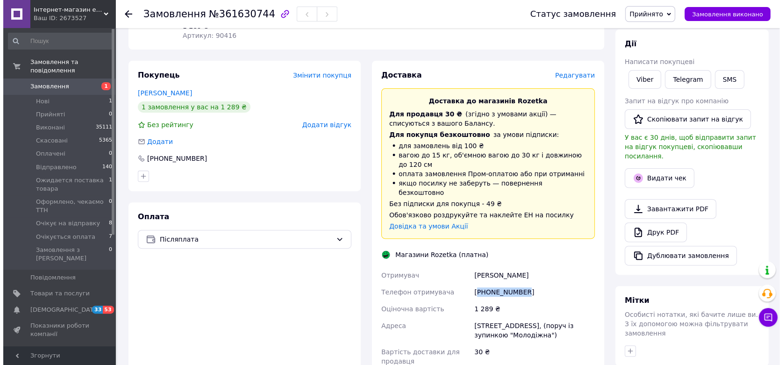
scroll to position [93, 0]
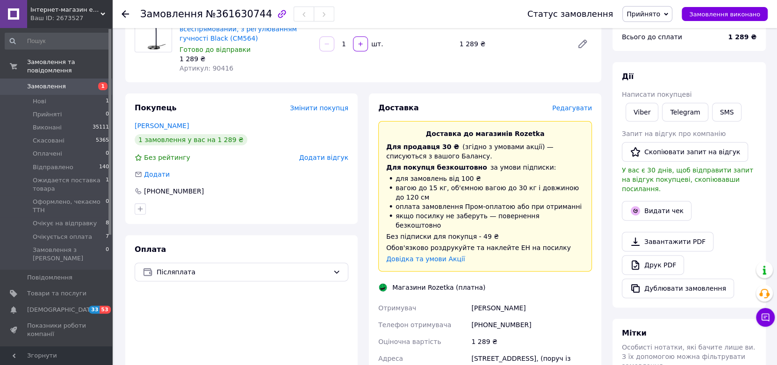
click at [580, 103] on div "Доставка Редагувати" at bounding box center [485, 108] width 214 height 11
click at [581, 109] on span "Редагувати" at bounding box center [572, 107] width 40 height 7
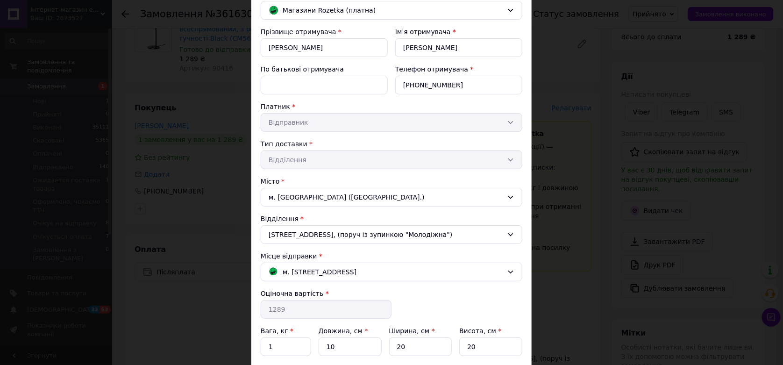
scroll to position [158, 0]
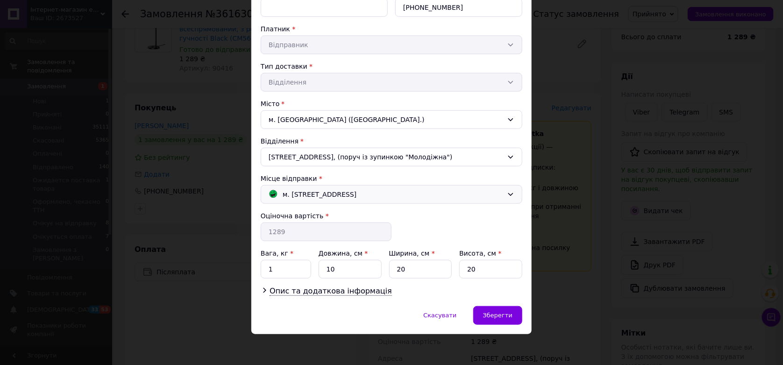
click at [357, 190] on span "м. [STREET_ADDRESS]" at bounding box center [320, 194] width 74 height 10
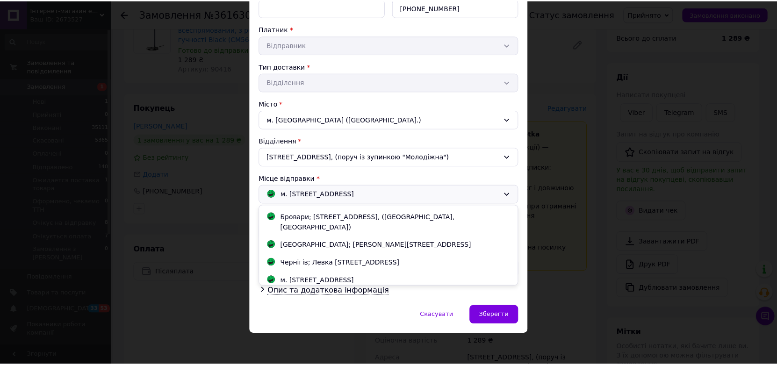
scroll to position [43, 0]
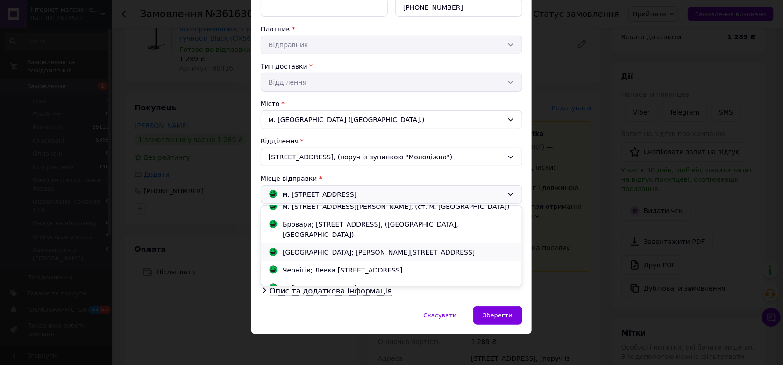
click at [371, 247] on div "[GEOGRAPHIC_DATA]; [PERSON_NAME][STREET_ADDRESS]" at bounding box center [378, 252] width 197 height 10
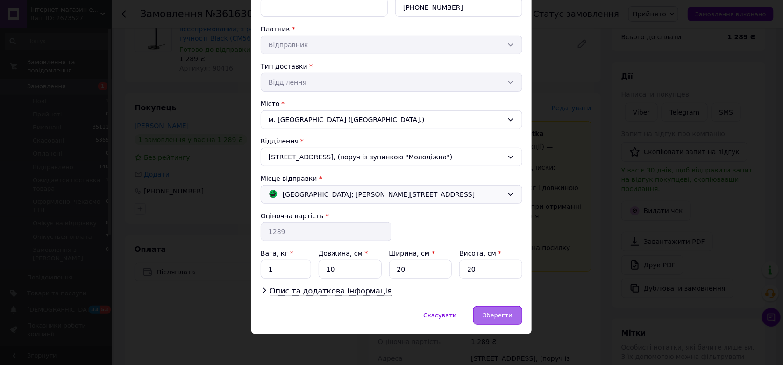
click at [487, 315] on span "Зберегти" at bounding box center [497, 315] width 29 height 7
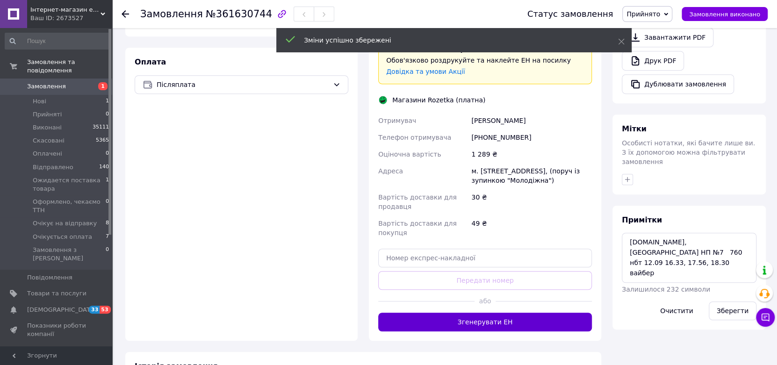
click at [426, 325] on button "Згенерувати ЕН" at bounding box center [485, 322] width 214 height 19
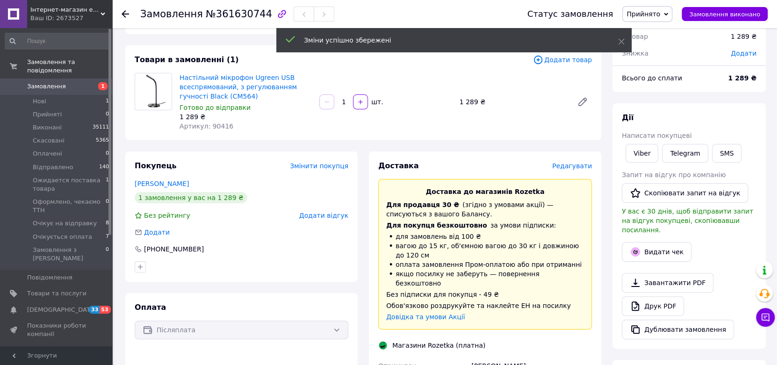
scroll to position [0, 0]
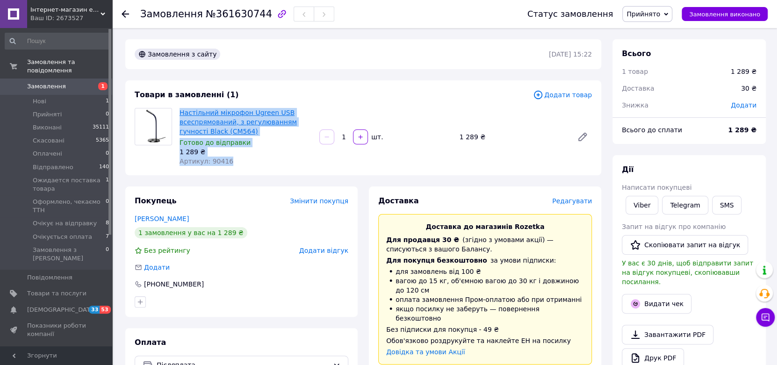
drag, startPoint x: 218, startPoint y: 149, endPoint x: 180, endPoint y: 112, distance: 52.9
click at [180, 112] on div "Настільний мікрофон Ugreen USB всеспрямований, з регулюванням гучності Black (C…" at bounding box center [246, 137] width 140 height 62
click at [180, 112] on link "Настільний мікрофон Ugreen USB всеспрямований, з регулюванням гучності Black (C…" at bounding box center [237, 122] width 117 height 26
copy div "Настільний мікрофон Ugreen USB всеспрямований, з регулюванням гучності Black (C…"
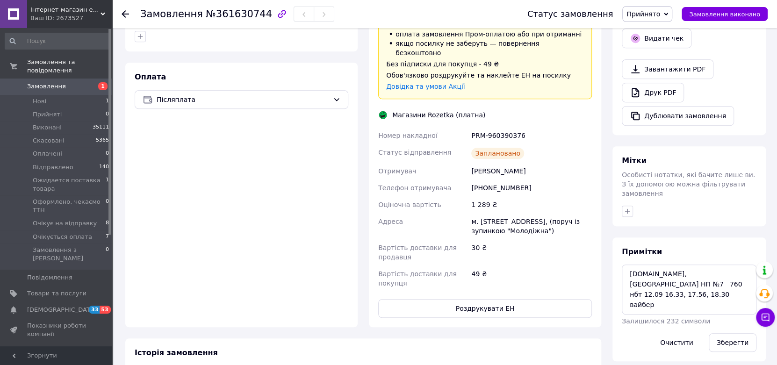
scroll to position [280, 0]
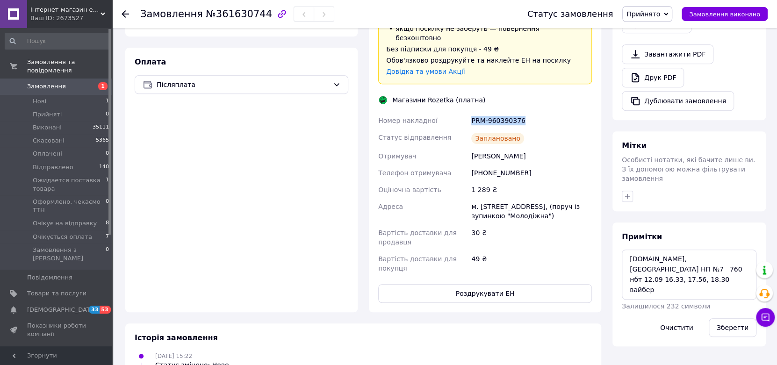
drag, startPoint x: 470, startPoint y: 109, endPoint x: 524, endPoint y: 108, distance: 54.2
click at [524, 112] on div "PRM-960390376" at bounding box center [531, 120] width 124 height 17
copy div "PRM-960390376"
drag, startPoint x: 470, startPoint y: 145, endPoint x: 541, endPoint y: 150, distance: 71.7
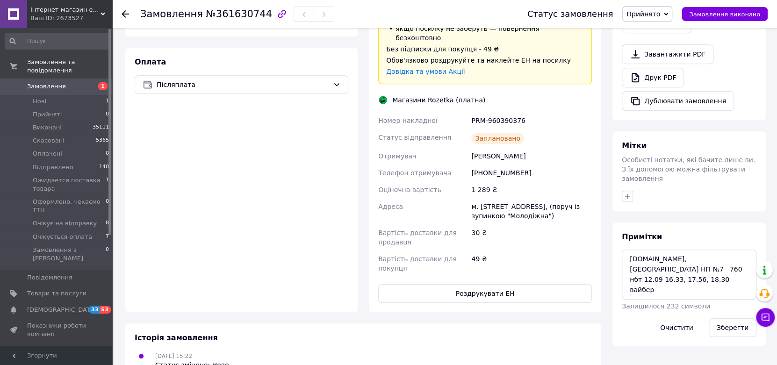
click at [541, 150] on div "[PERSON_NAME]" at bounding box center [531, 156] width 124 height 17
copy div "[PERSON_NAME]"
drag, startPoint x: 373, startPoint y: 344, endPoint x: 381, endPoint y: 337, distance: 9.9
click at [474, 289] on button "Роздрукувати ЕН" at bounding box center [485, 293] width 214 height 19
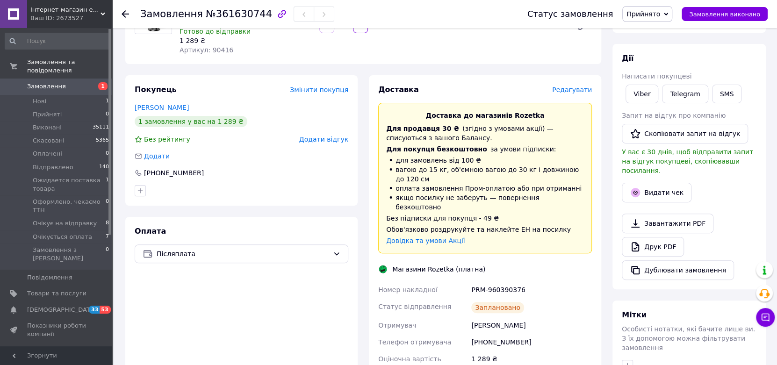
scroll to position [0, 0]
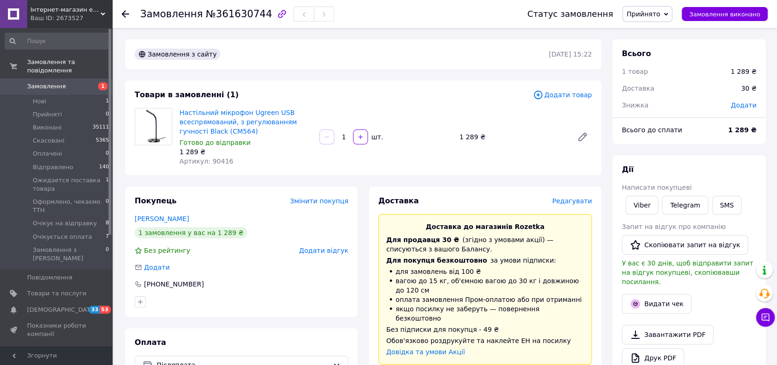
click at [647, 14] on span "Прийнято" at bounding box center [643, 13] width 34 height 7
click at [651, 14] on span "Прийнято" at bounding box center [643, 13] width 34 height 7
click at [653, 75] on li "Відправлено" at bounding box center [673, 75] width 101 height 14
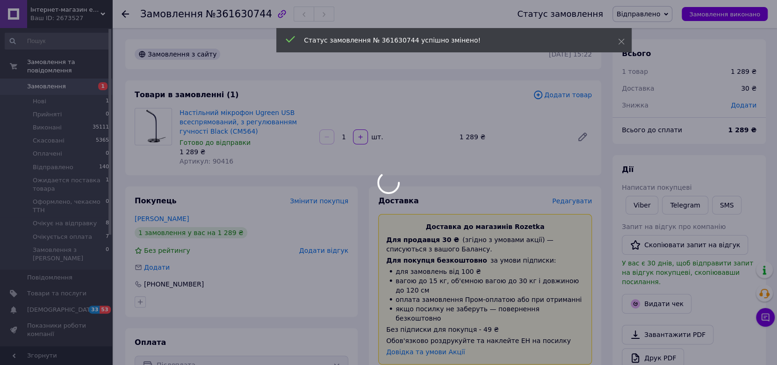
click at [237, 14] on div at bounding box center [388, 182] width 777 height 365
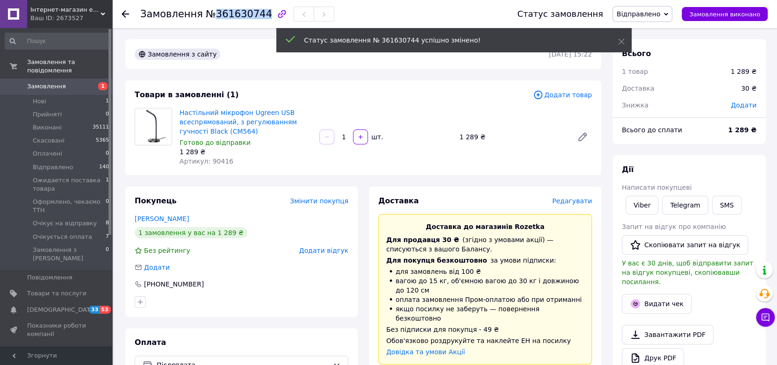
click at [237, 14] on span "№361630744" at bounding box center [239, 13] width 66 height 11
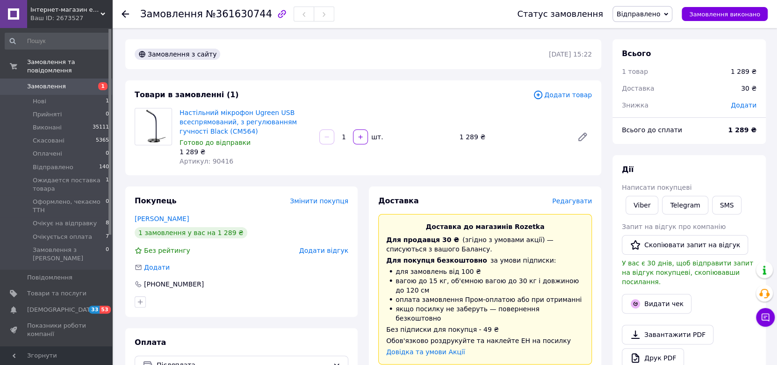
click at [224, 161] on span "Артикул: 90416" at bounding box center [206, 161] width 54 height 7
click at [217, 161] on span "Артикул: 90416" at bounding box center [206, 161] width 54 height 7
copy span "90416"
